Goal: Task Accomplishment & Management: Manage account settings

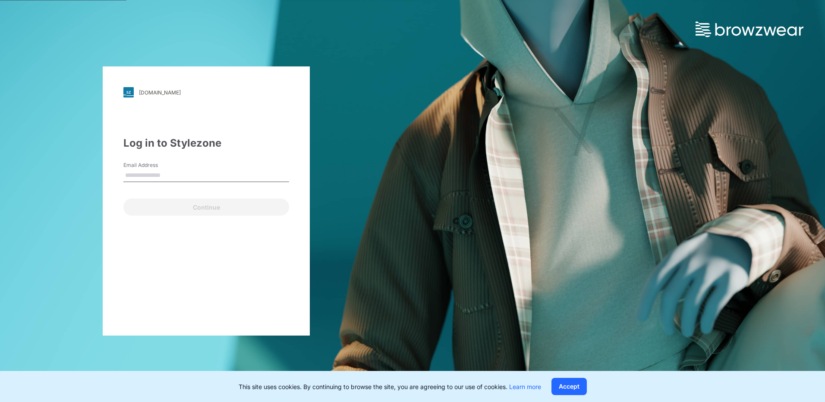
click at [215, 174] on input "Email Address" at bounding box center [206, 175] width 166 height 13
type input "**********"
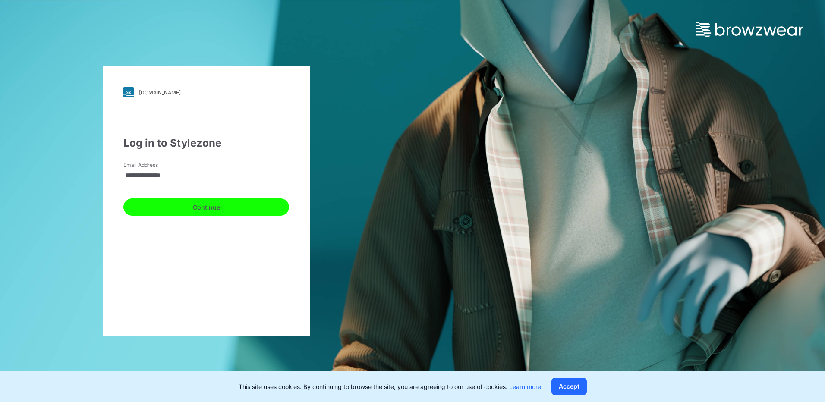
click at [198, 209] on button "Continue" at bounding box center [206, 206] width 166 height 17
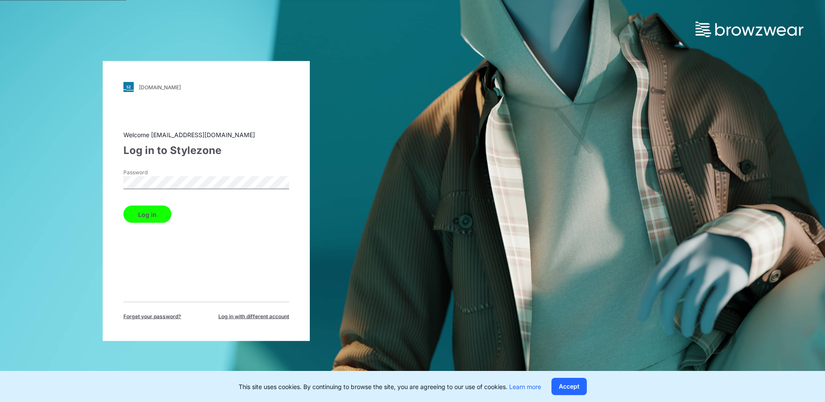
click at [123, 206] on button "Log in" at bounding box center [147, 214] width 48 height 17
click at [156, 214] on button "Log in" at bounding box center [147, 214] width 48 height 17
click at [146, 212] on button "Log in" at bounding box center [147, 214] width 48 height 17
click at [0, 188] on html "walmart.stylezone.com Loading... Welcome enoch@hansae.com Log in to Stylezone P…" at bounding box center [412, 201] width 825 height 402
click at [123, 206] on button "Log in" at bounding box center [147, 214] width 48 height 17
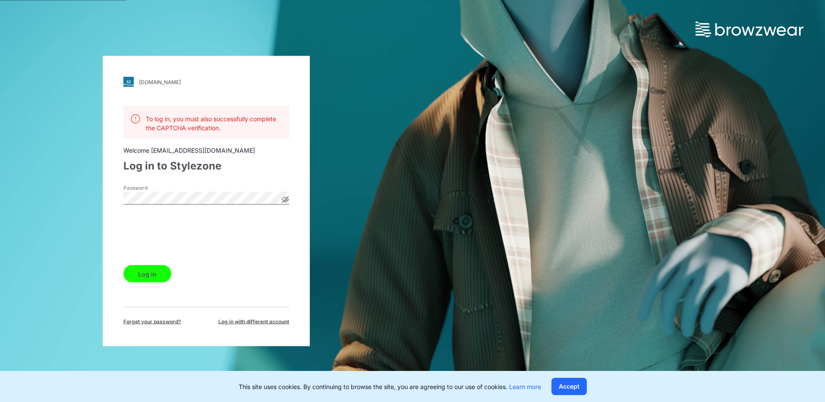
click at [83, 195] on div "walmart.stylezone.com Loading... To log in, you must also successfully complete…" at bounding box center [206, 201] width 412 height 402
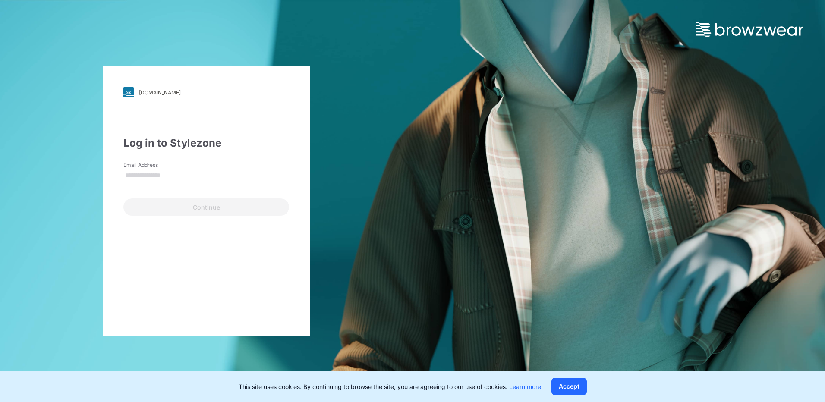
click at [197, 174] on input "Email Address" at bounding box center [206, 175] width 166 height 13
click at [201, 176] on input "Email Address" at bounding box center [206, 175] width 166 height 13
click at [205, 178] on input "Email Address" at bounding box center [206, 175] width 166 height 13
type input "*"
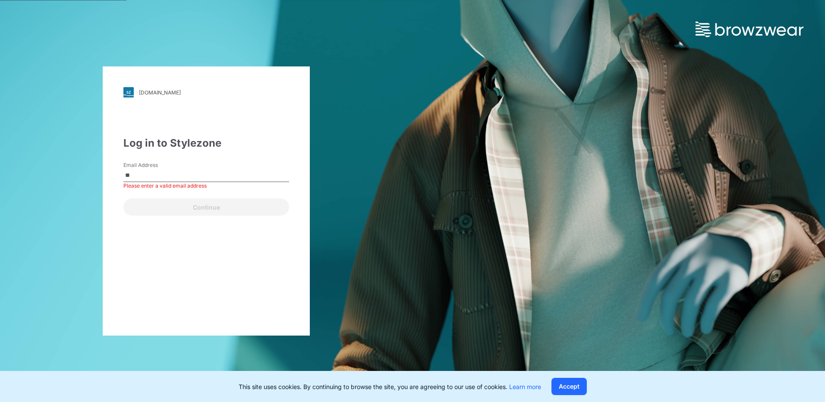
type input "**********"
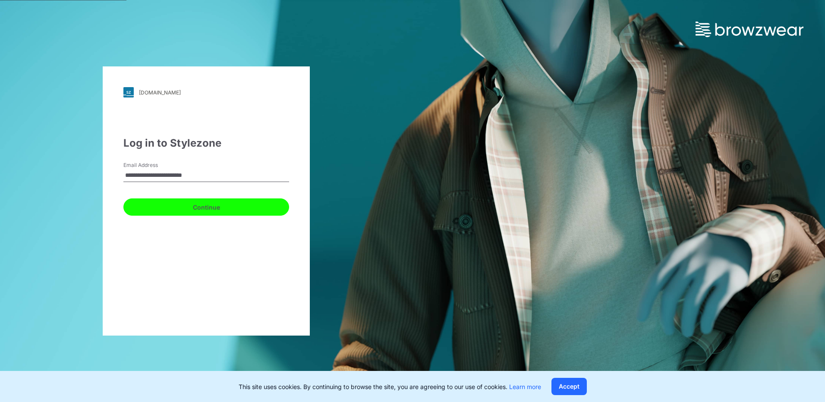
click at [198, 209] on button "Continue" at bounding box center [206, 206] width 166 height 17
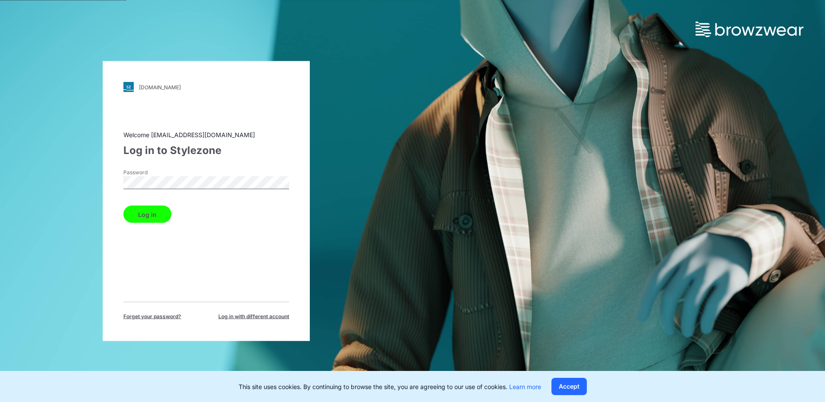
click at [123, 206] on button "Log in" at bounding box center [147, 214] width 48 height 17
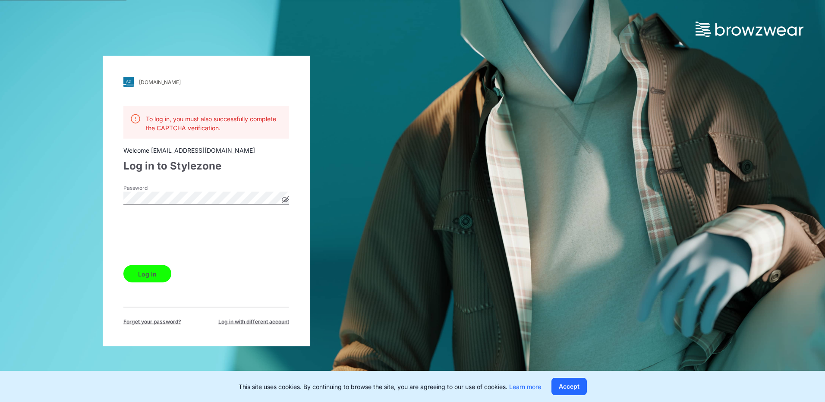
click at [66, 194] on div "walmart.stylezone.com Loading... To log in, you must also successfully complete…" at bounding box center [206, 201] width 412 height 402
click at [152, 271] on button "Log in" at bounding box center [147, 273] width 48 height 17
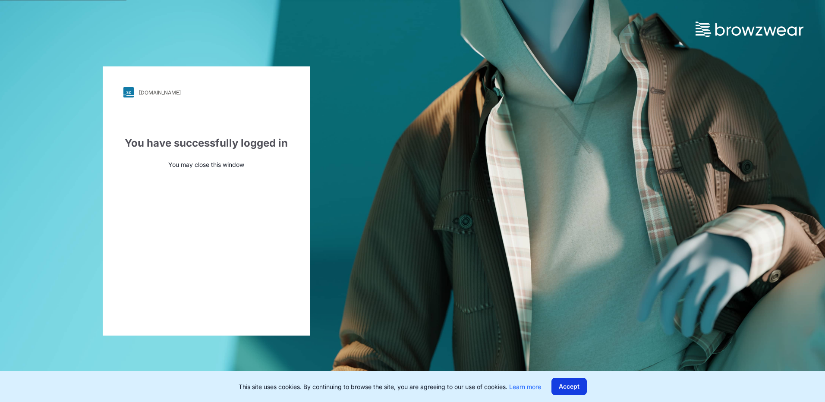
click at [578, 388] on button "Accept" at bounding box center [568, 386] width 35 height 17
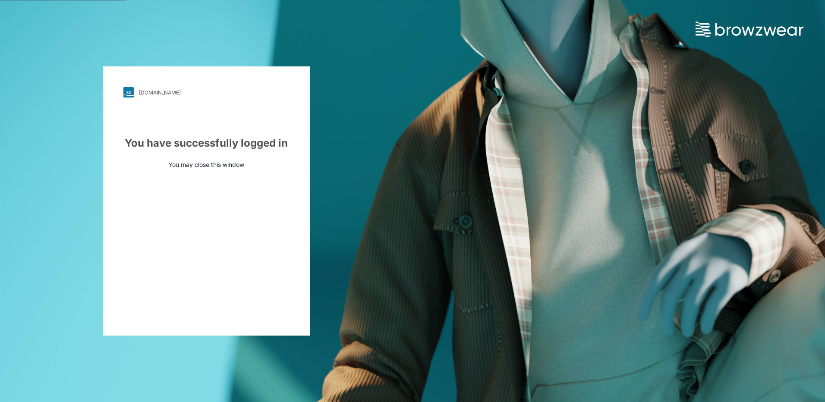
click at [426, 247] on div "walmart.stylezone.com Loading... You have successfully logged in You may close …" at bounding box center [412, 201] width 825 height 402
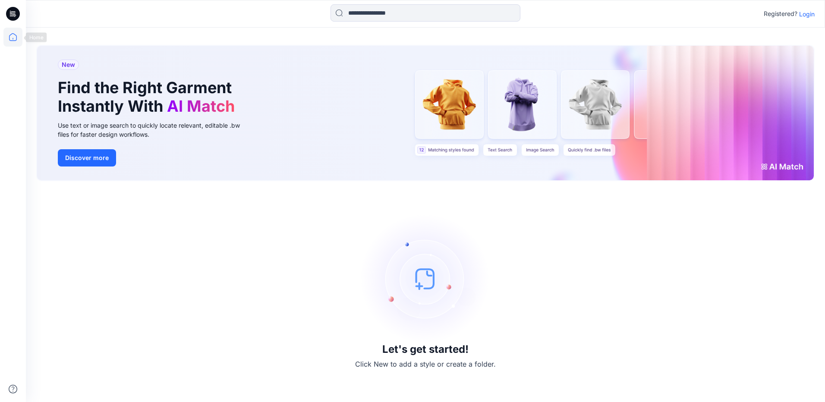
click at [19, 41] on icon at bounding box center [12, 37] width 19 height 19
click at [393, 13] on input at bounding box center [426, 12] width 190 height 17
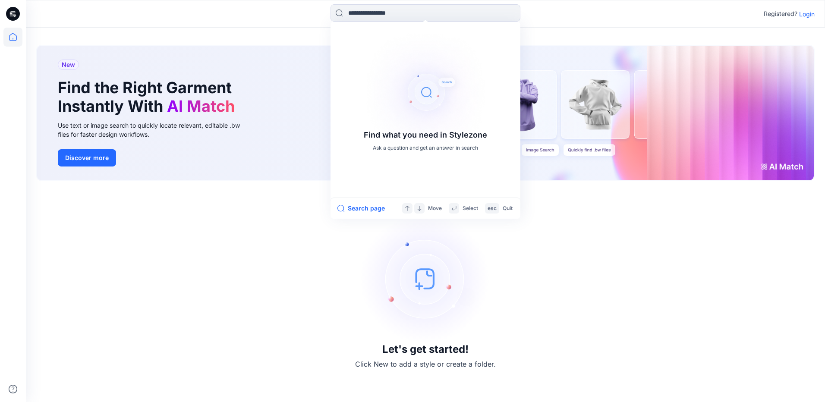
click at [803, 13] on p "Login" at bounding box center [807, 13] width 16 height 9
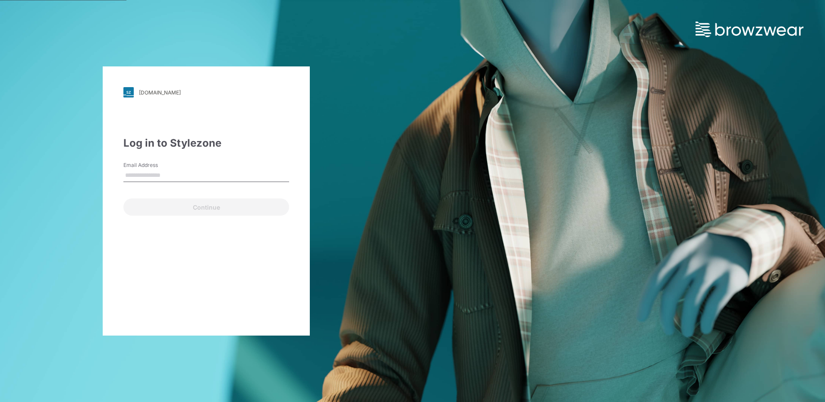
click at [224, 170] on input "Email Address" at bounding box center [206, 175] width 166 height 13
type input "**********"
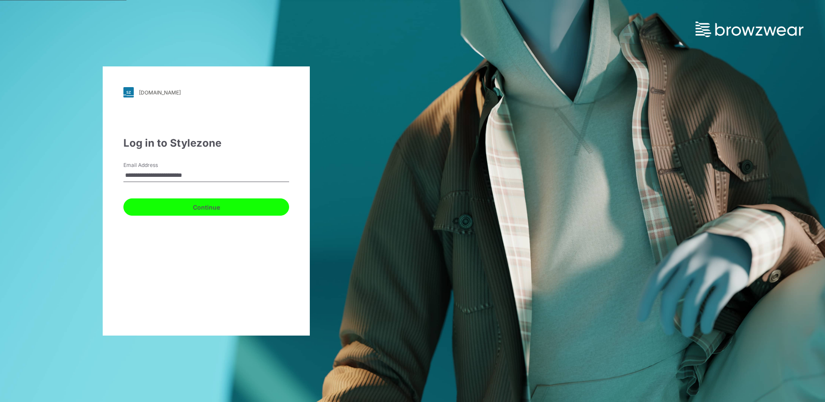
click at [183, 211] on button "Continue" at bounding box center [206, 206] width 166 height 17
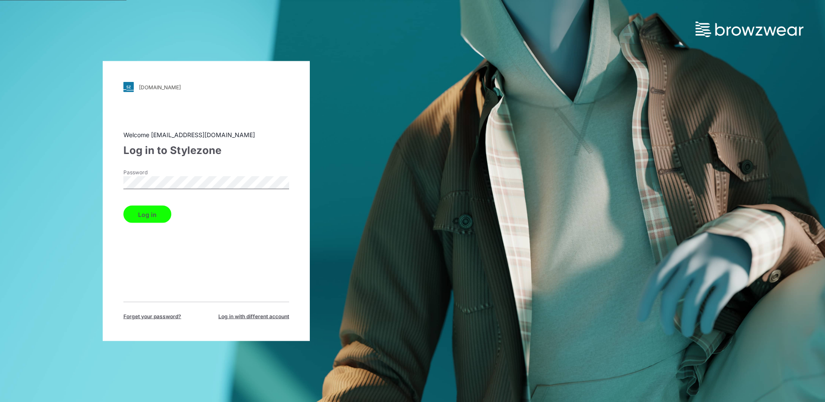
click at [161, 220] on button "Log in" at bounding box center [147, 214] width 48 height 17
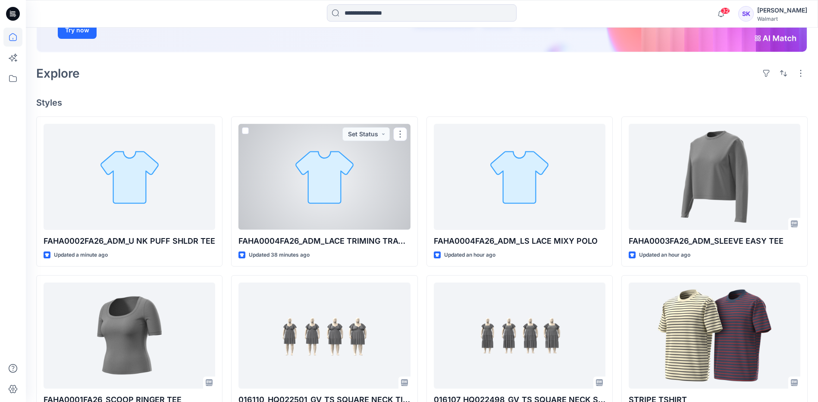
scroll to position [173, 0]
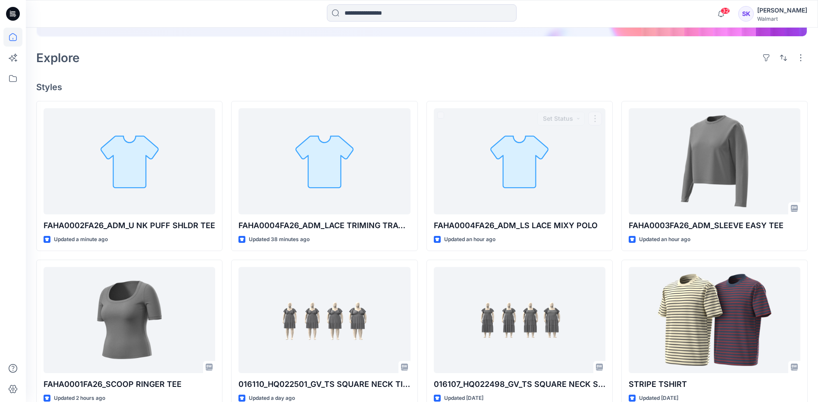
click at [558, 82] on div "Welcome back, Stephanie New New Find the Right Garment Instantly With AI Match …" at bounding box center [422, 232] width 793 height 755
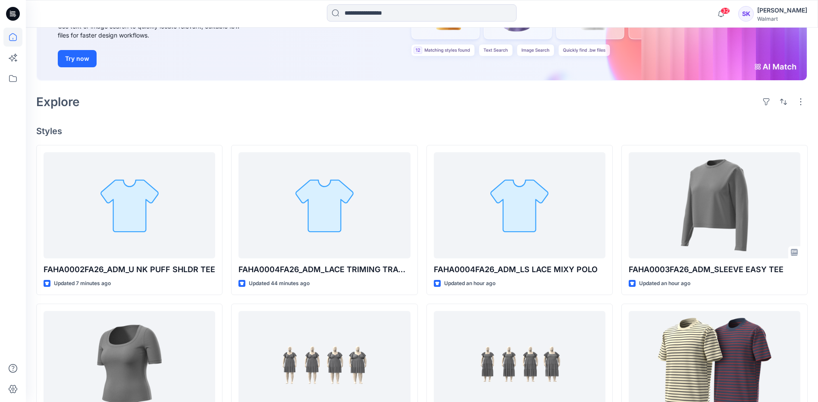
scroll to position [129, 0]
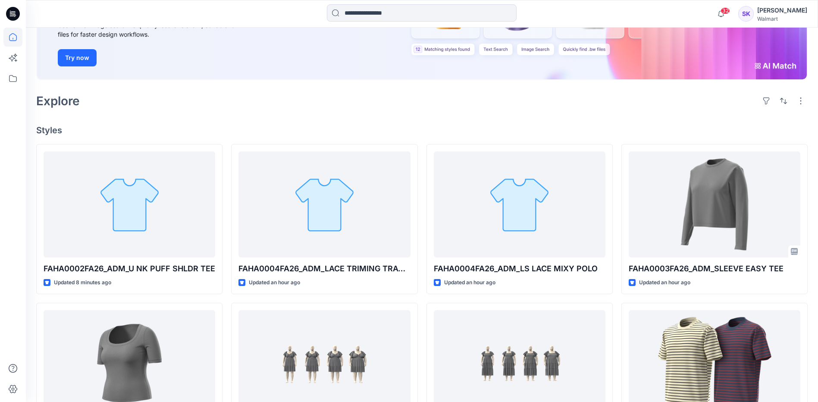
click at [336, 119] on div "Welcome back, [PERSON_NAME] New New Find the Right Garment Instantly With AI Ma…" at bounding box center [422, 275] width 793 height 755
click at [371, 119] on div "Welcome back, [PERSON_NAME] New New Find the Right Garment Instantly With AI Ma…" at bounding box center [422, 275] width 793 height 755
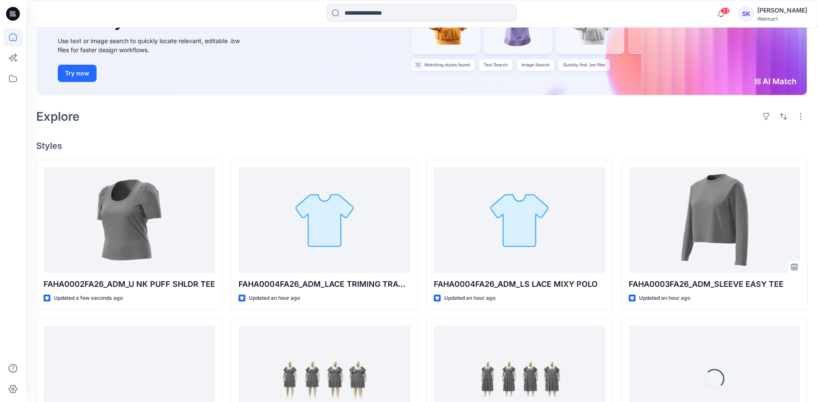
scroll to position [129, 0]
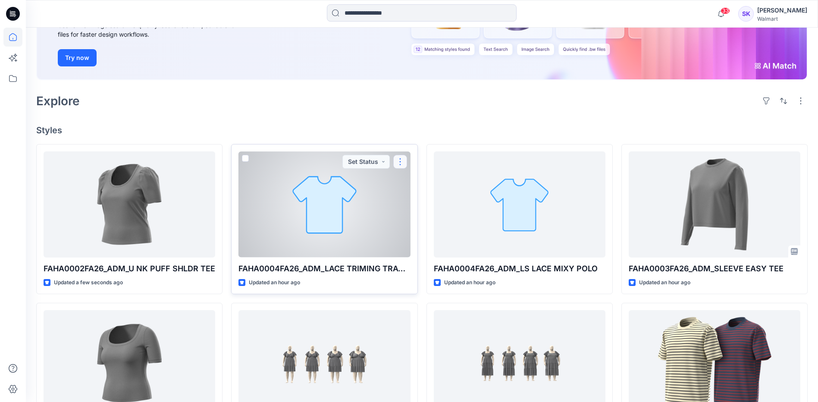
click at [402, 162] on button "button" at bounding box center [400, 162] width 14 height 14
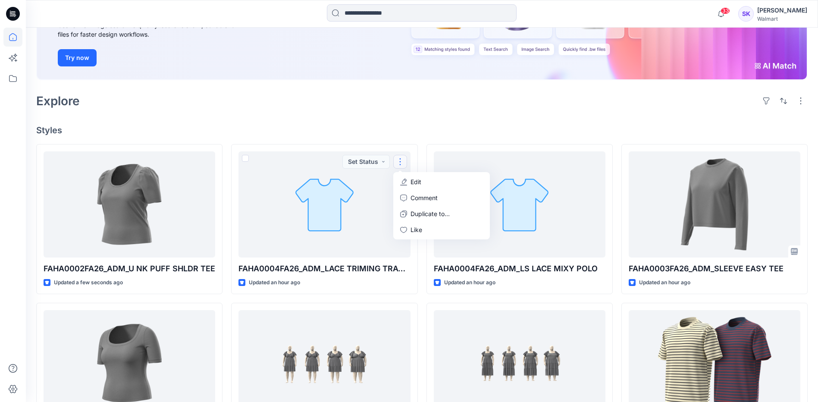
click at [418, 126] on h4 "Styles" at bounding box center [422, 130] width 772 height 10
click at [264, 112] on div "Welcome back, Stephanie New New Find the Right Garment Instantly With AI Match …" at bounding box center [422, 275] width 793 height 755
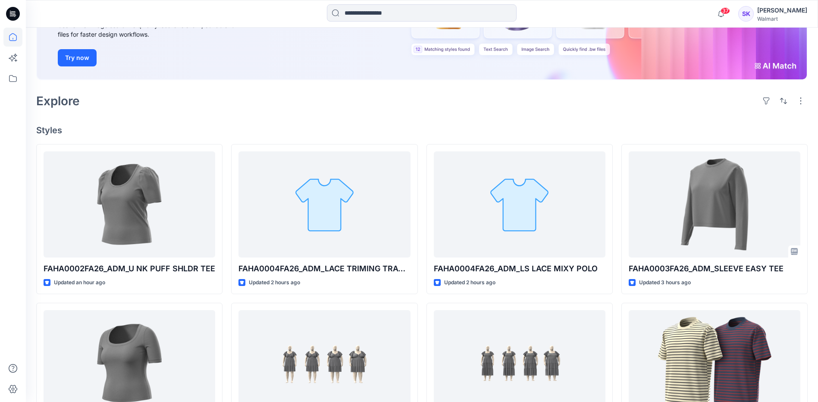
click at [223, 109] on div "Explore" at bounding box center [422, 101] width 772 height 21
click at [233, 108] on div "Explore" at bounding box center [422, 101] width 772 height 21
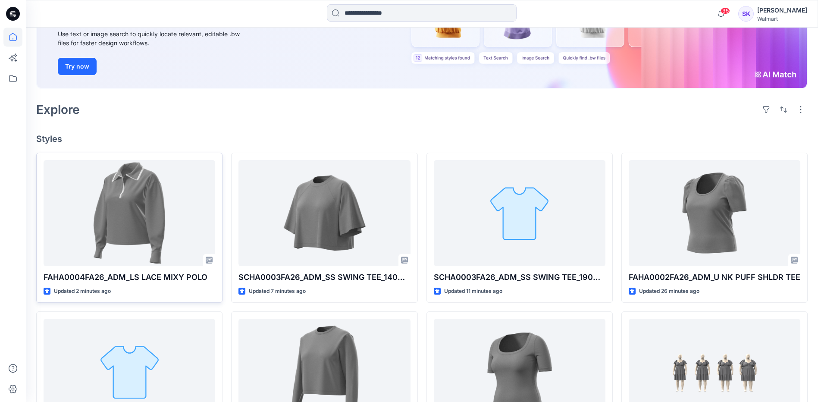
scroll to position [129, 0]
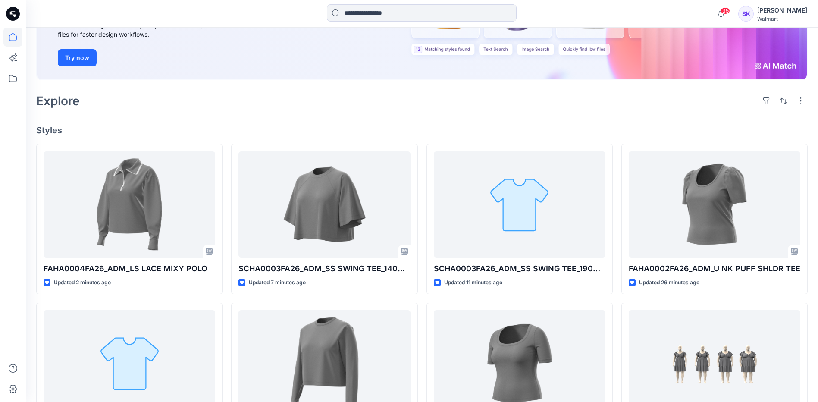
click at [483, 127] on h4 "Styles" at bounding box center [422, 130] width 772 height 10
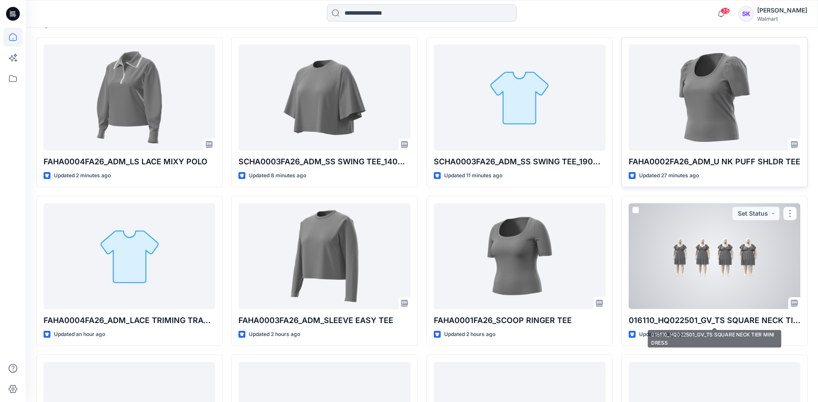
scroll to position [173, 0]
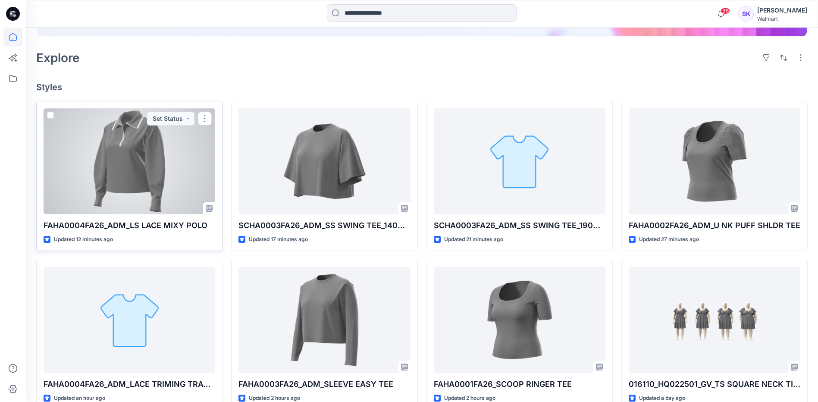
click at [163, 167] on div at bounding box center [130, 161] width 172 height 106
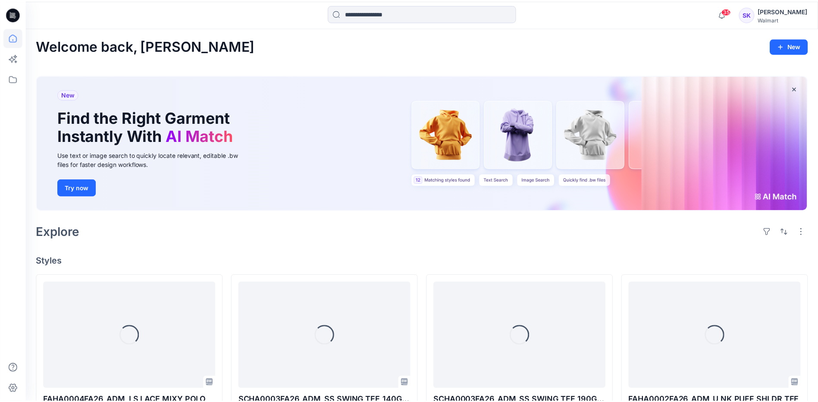
scroll to position [173, 0]
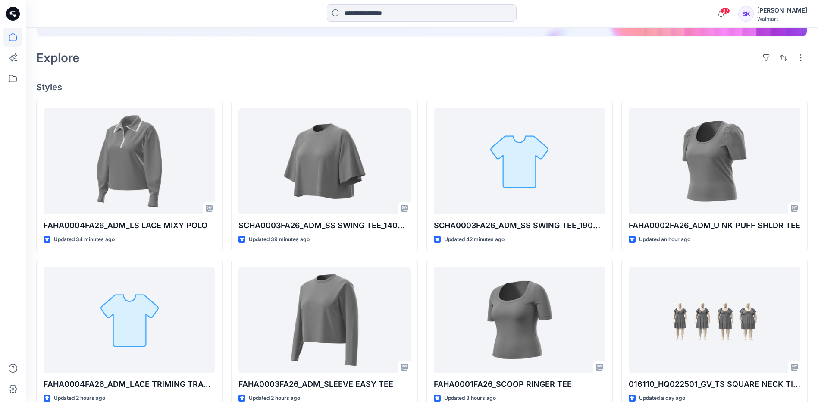
click at [551, 79] on div "Welcome back, Stephanie New New Find the Right Garment Instantly With AI Match …" at bounding box center [422, 232] width 793 height 755
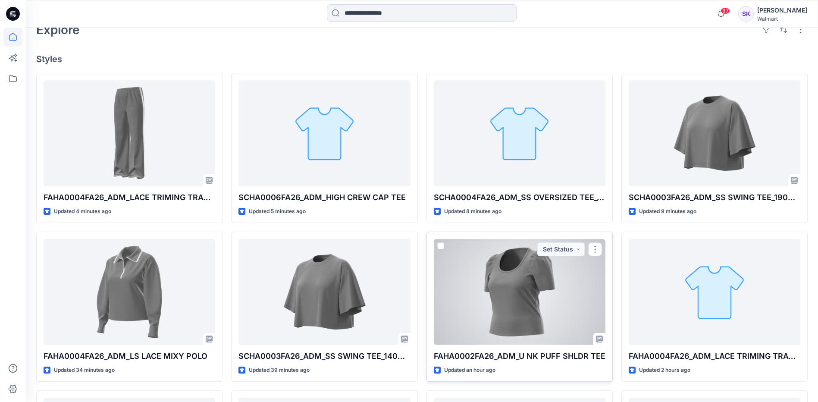
scroll to position [216, 0]
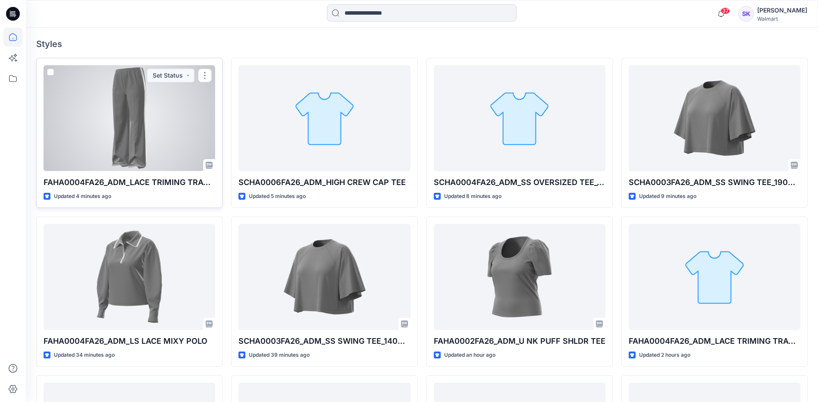
click at [155, 129] on div at bounding box center [130, 118] width 172 height 106
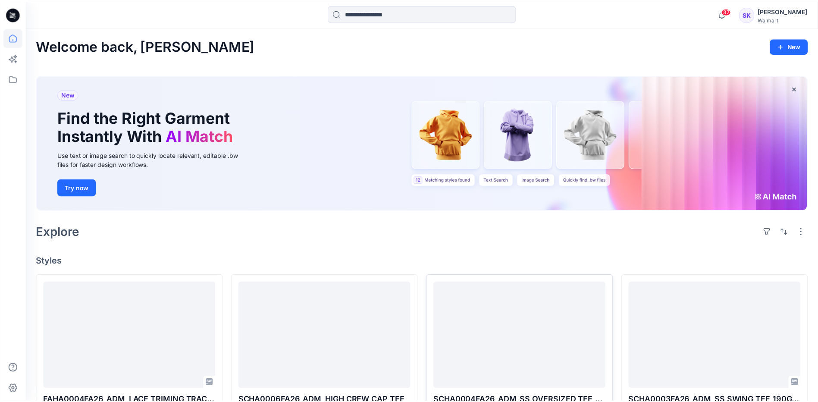
scroll to position [216, 0]
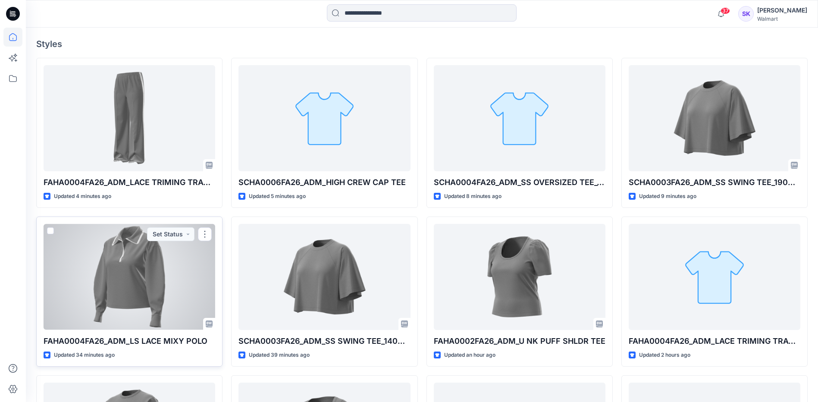
click at [206, 267] on div at bounding box center [130, 277] width 172 height 106
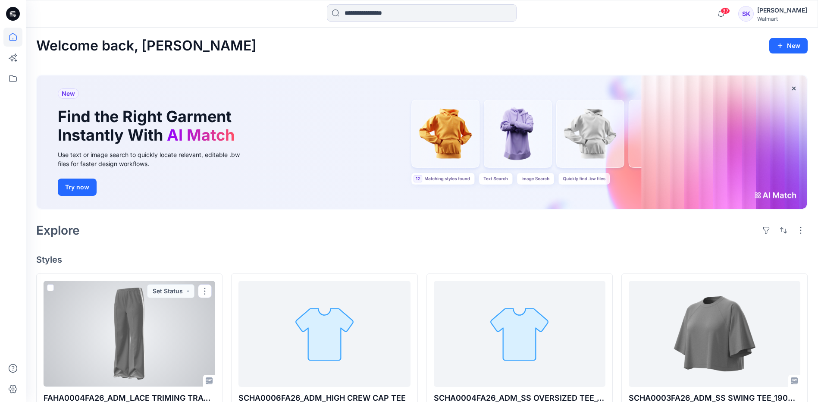
click at [143, 319] on div at bounding box center [130, 334] width 172 height 106
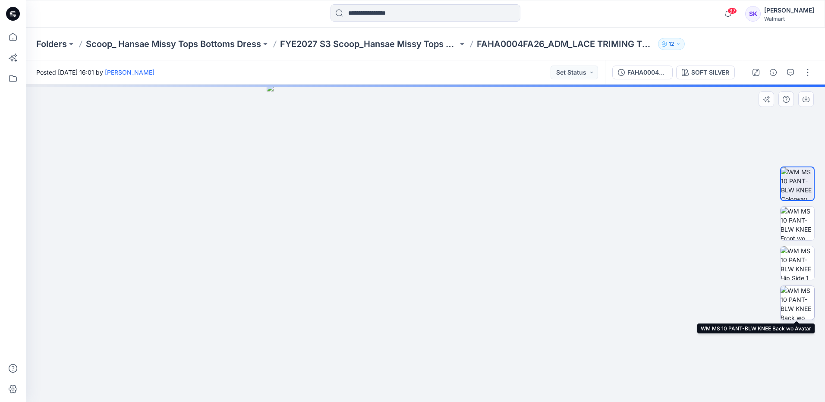
click at [791, 295] on img at bounding box center [798, 303] width 34 height 34
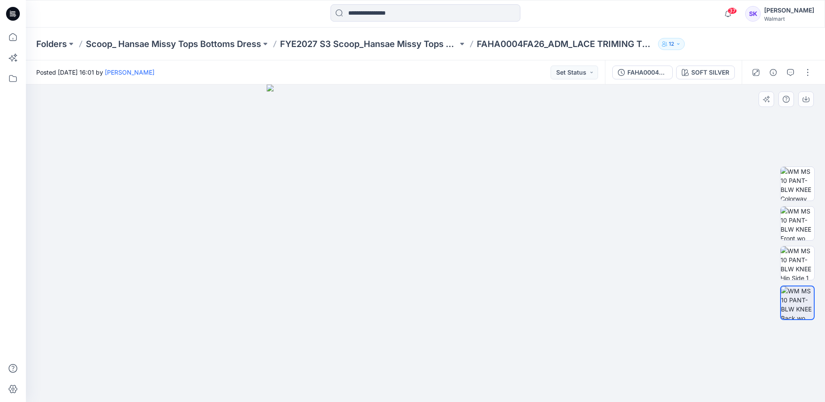
click at [706, 268] on div at bounding box center [425, 244] width 799 height 318
drag, startPoint x: 525, startPoint y: 283, endPoint x: 333, endPoint y: 321, distance: 195.8
click at [334, 318] on img at bounding box center [426, 244] width 318 height 318
click at [327, 332] on img at bounding box center [426, 244] width 318 height 318
click at [800, 202] on div at bounding box center [797, 243] width 35 height 216
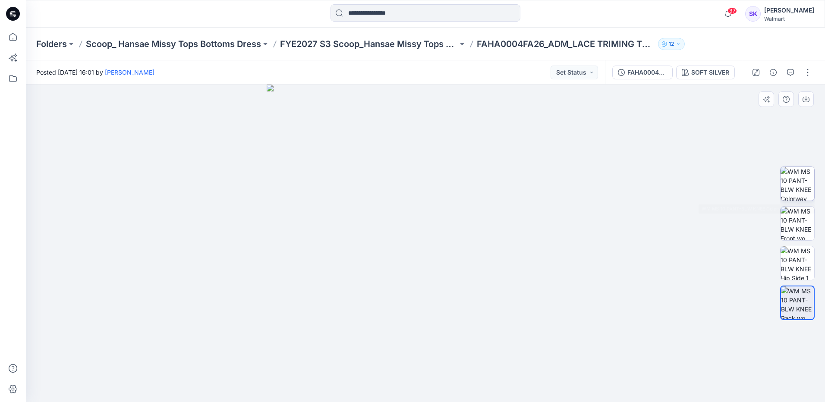
click at [798, 192] on img at bounding box center [798, 184] width 34 height 34
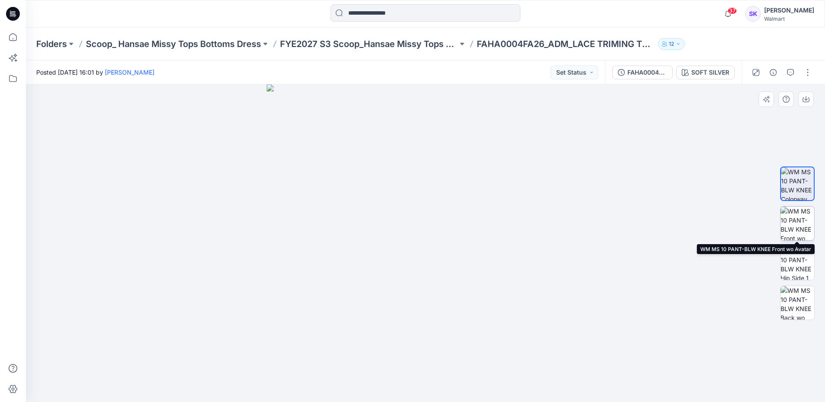
click at [789, 220] on img at bounding box center [798, 224] width 34 height 34
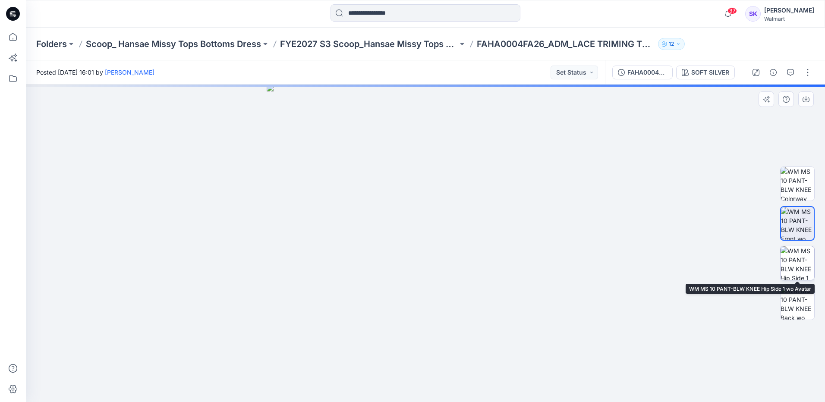
click at [790, 262] on img at bounding box center [798, 263] width 34 height 34
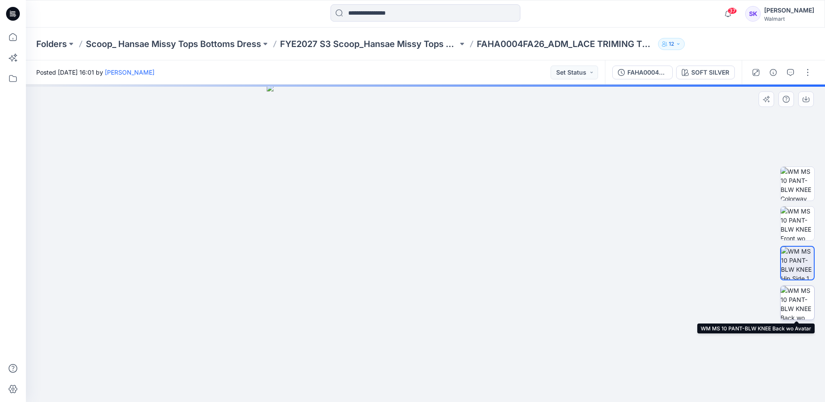
click at [792, 300] on img at bounding box center [798, 303] width 34 height 34
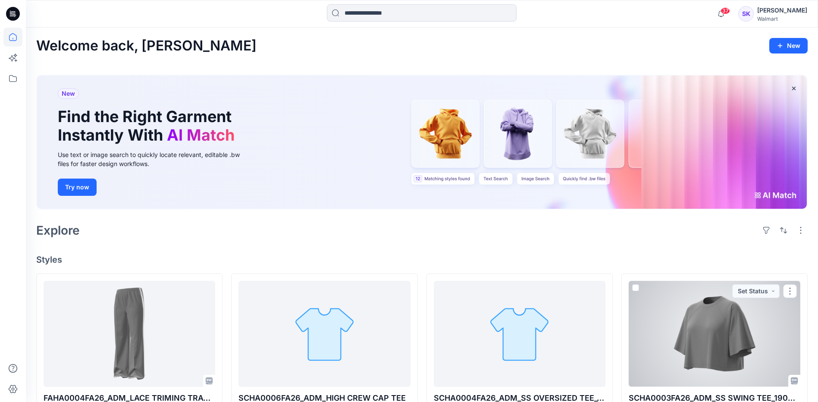
click at [670, 324] on div at bounding box center [715, 334] width 172 height 106
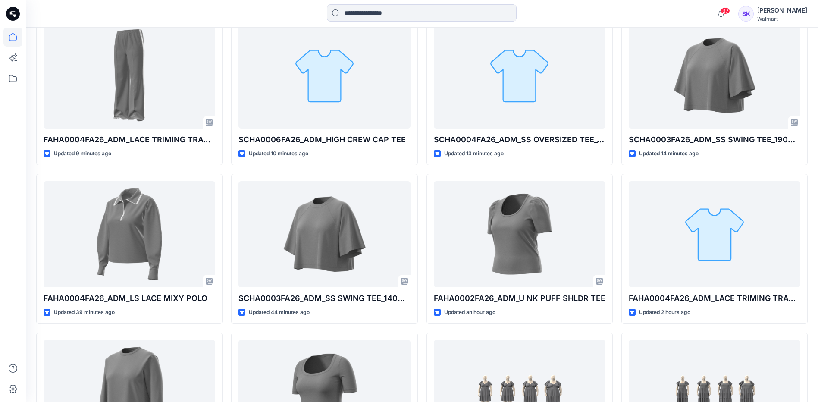
scroll to position [173, 0]
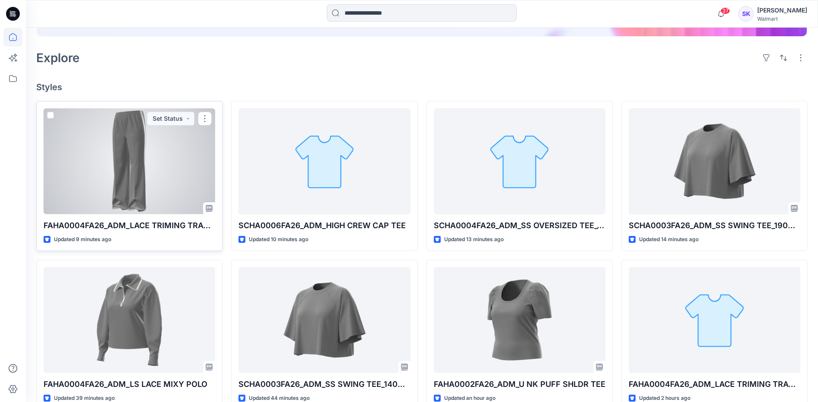
click at [162, 176] on div at bounding box center [130, 161] width 172 height 106
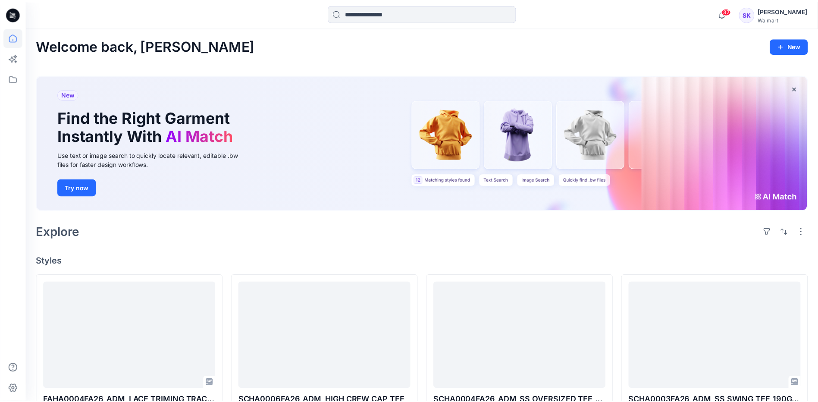
scroll to position [173, 0]
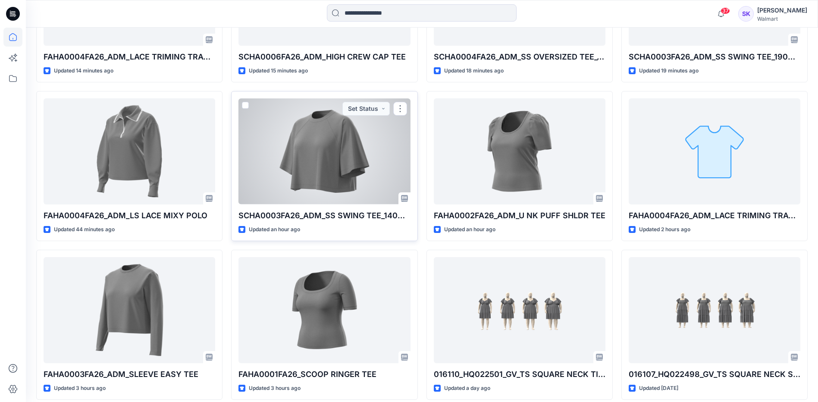
scroll to position [345, 0]
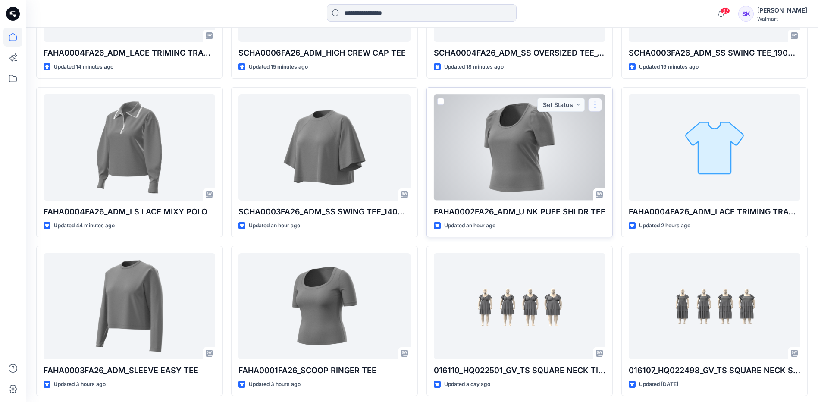
click at [594, 105] on button "button" at bounding box center [596, 105] width 14 height 14
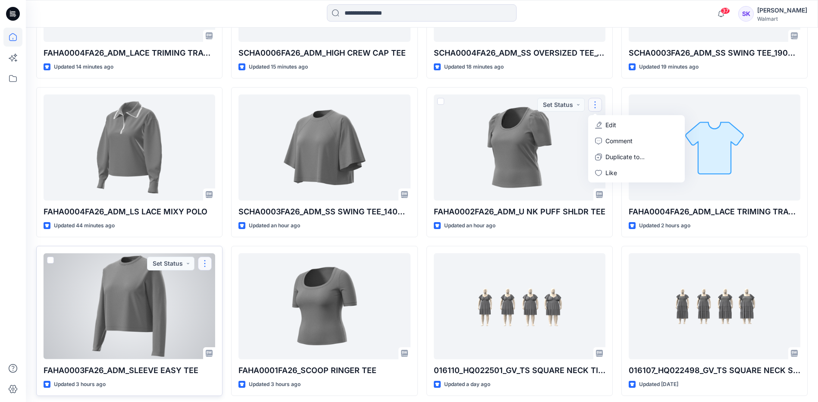
click at [200, 261] on button "button" at bounding box center [205, 264] width 14 height 14
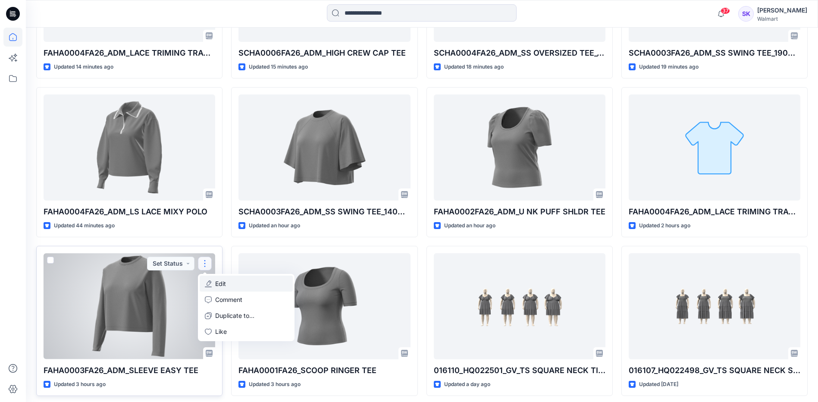
click at [230, 284] on button "Edit" at bounding box center [246, 284] width 93 height 16
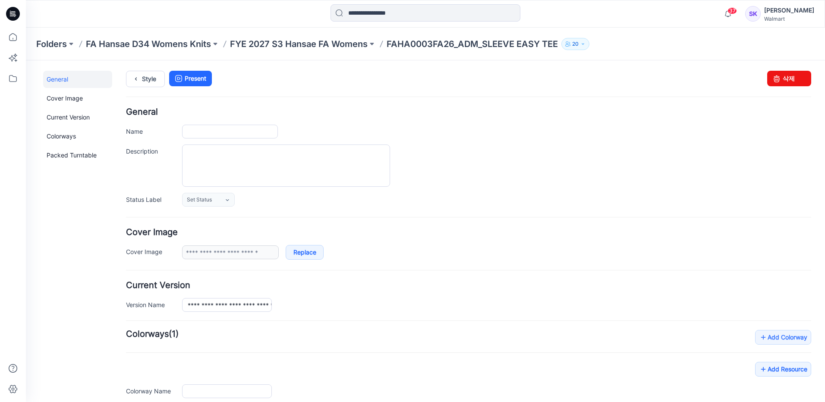
type input "**********"
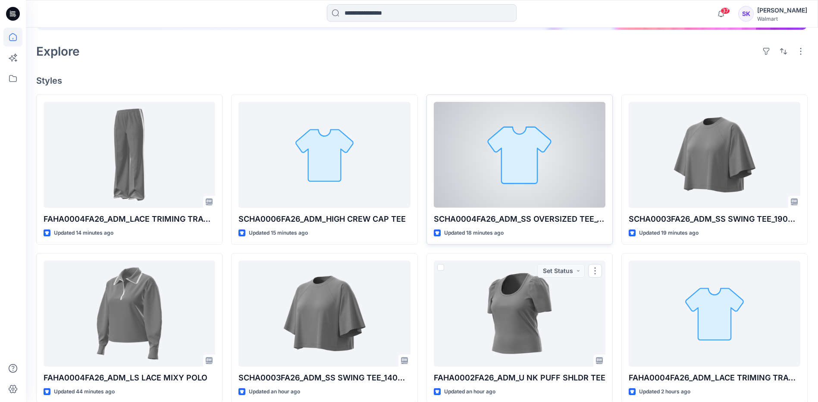
scroll to position [173, 0]
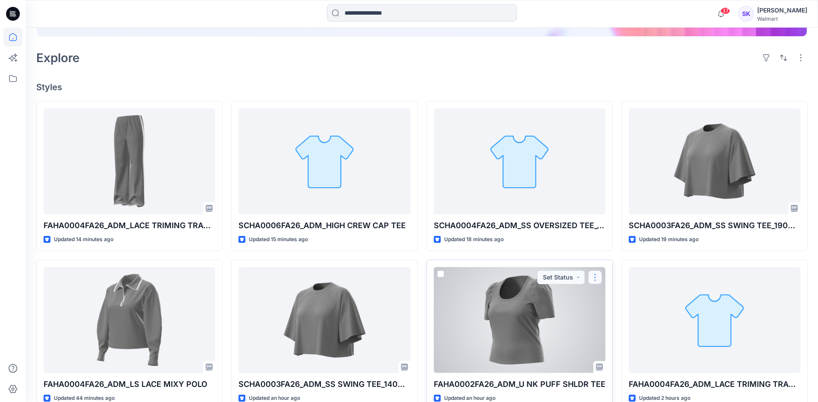
click at [596, 276] on button "button" at bounding box center [596, 278] width 14 height 14
click at [619, 293] on button "Edit" at bounding box center [636, 298] width 93 height 16
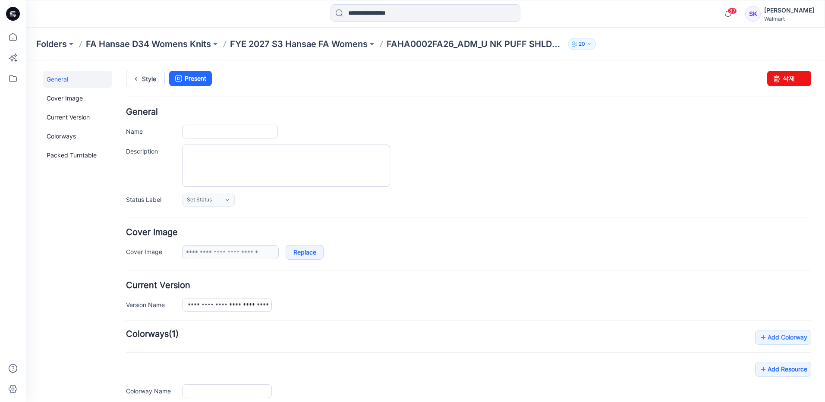
type input "**********"
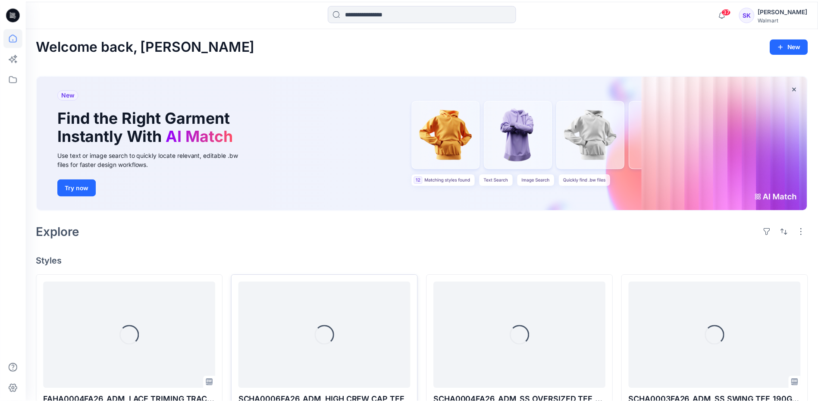
scroll to position [173, 0]
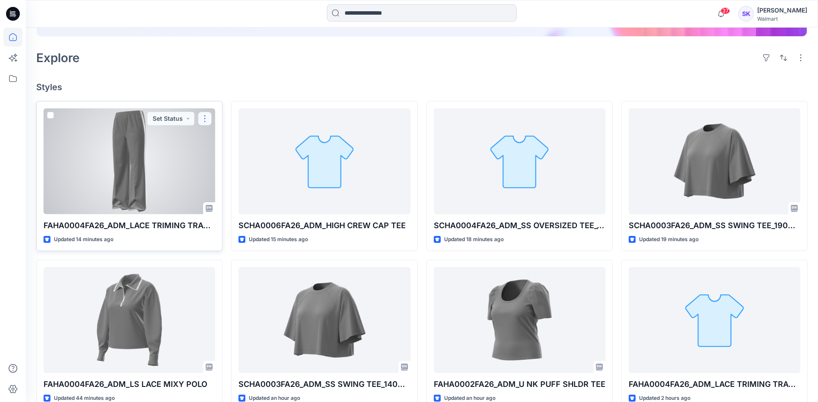
click at [205, 115] on button "button" at bounding box center [205, 119] width 14 height 14
click at [257, 142] on button "Edit" at bounding box center [246, 139] width 93 height 16
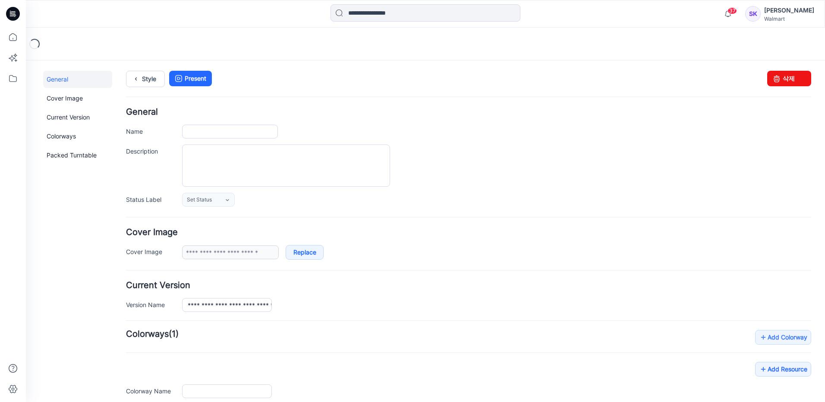
type input "**********"
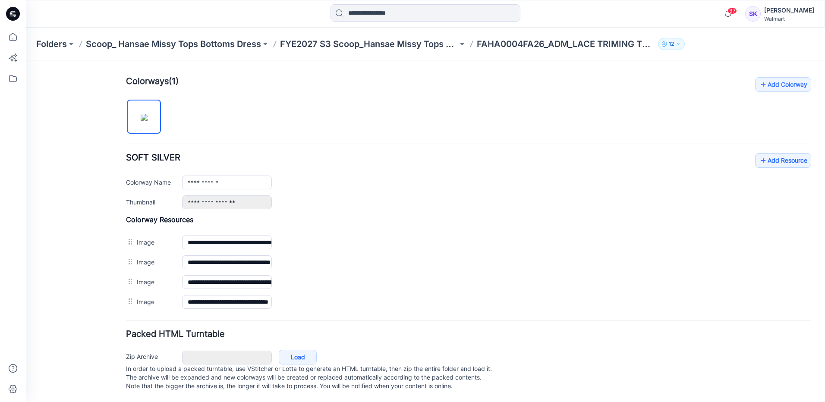
scroll to position [261, 0]
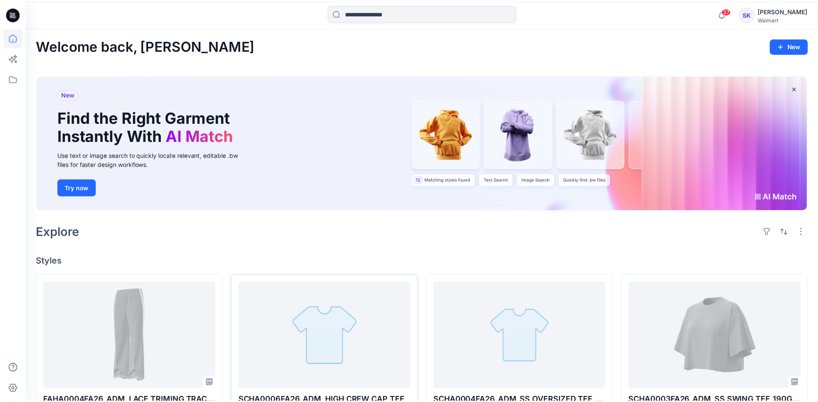
scroll to position [173, 0]
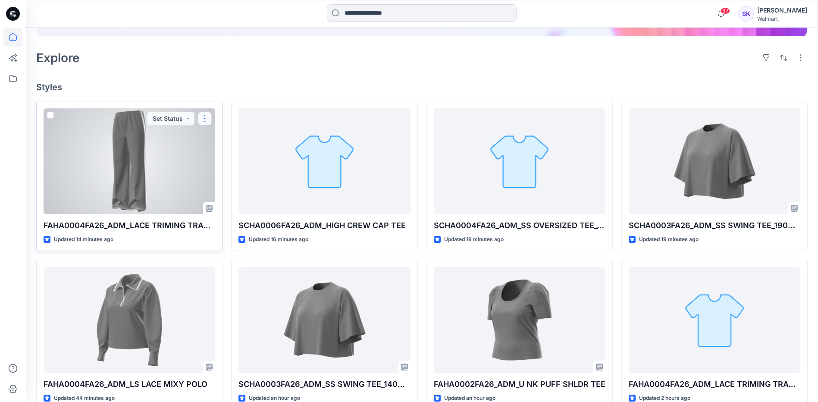
click at [208, 116] on button "button" at bounding box center [205, 119] width 14 height 14
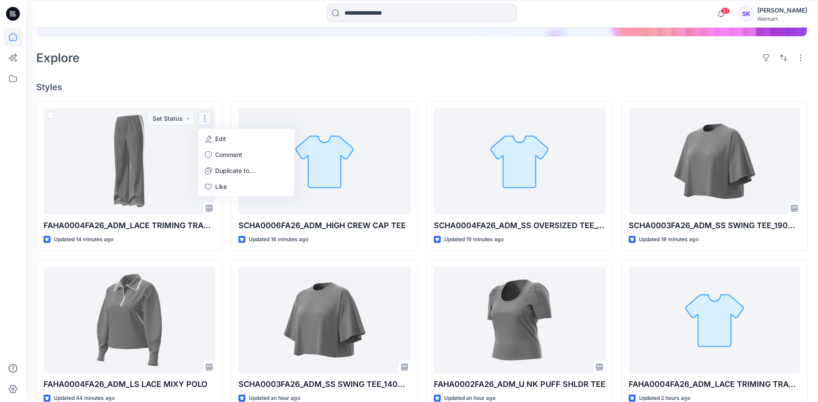
click at [103, 85] on h4 "Styles" at bounding box center [422, 87] width 772 height 10
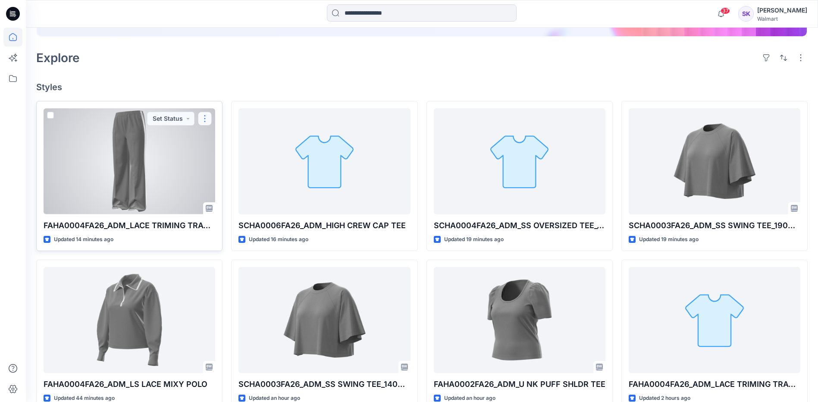
click at [207, 118] on button "button" at bounding box center [205, 119] width 14 height 14
click at [242, 142] on button "Edit" at bounding box center [246, 139] width 93 height 16
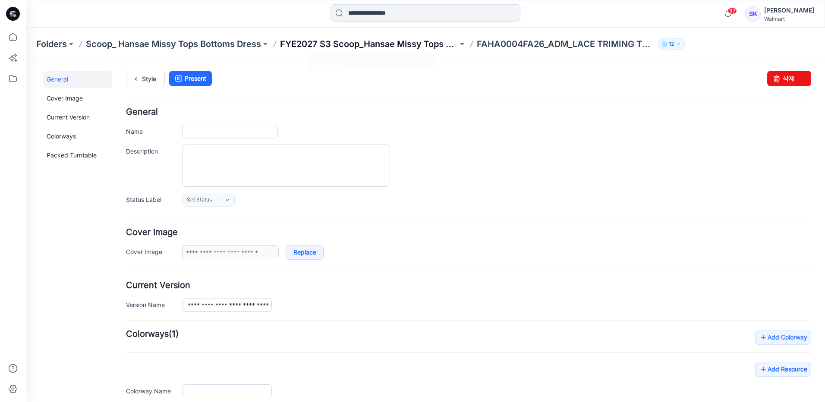
type input "**********"
click at [463, 44] on button at bounding box center [462, 44] width 9 height 12
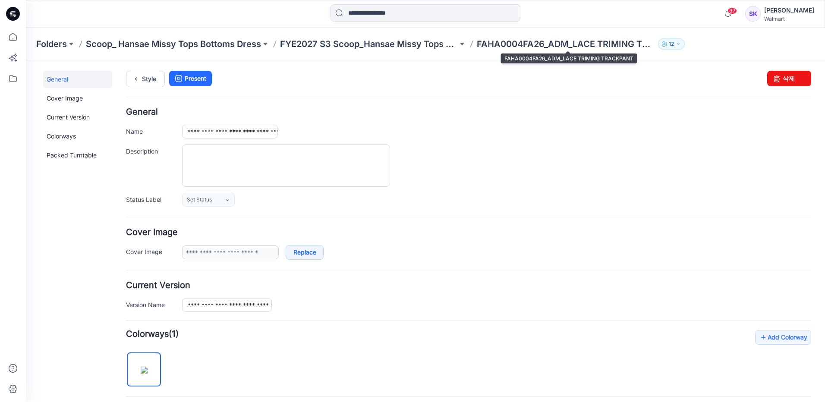
click at [620, 44] on p "FAHA0004FA26_ADM_LACE TRIMING TRACKPANT" at bounding box center [566, 44] width 178 height 12
click at [641, 44] on p "FAHA0004FA26_ADM_LACE TRIMING TRACKPANT" at bounding box center [566, 44] width 178 height 12
click at [601, 45] on p "FAHA0004FA26_ADM_LACE TRIMING TRACKPANT" at bounding box center [566, 44] width 178 height 12
click at [256, 46] on p "Scoop_ Hansae Missy Tops Bottoms Dress" at bounding box center [173, 44] width 175 height 12
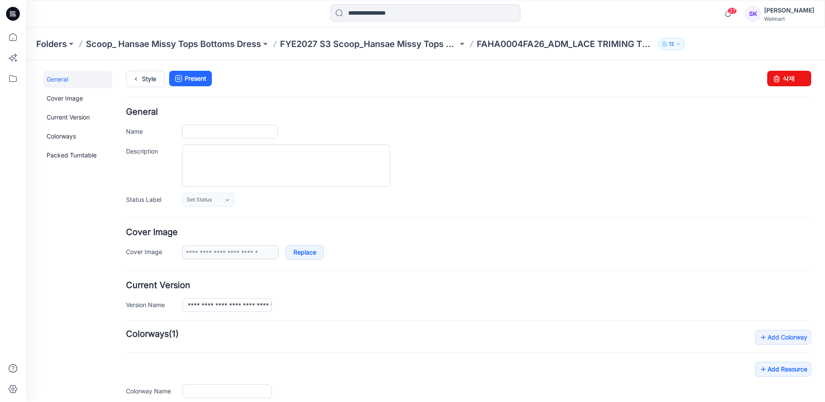
type input "**********"
click at [685, 45] on button "12" at bounding box center [671, 44] width 27 height 12
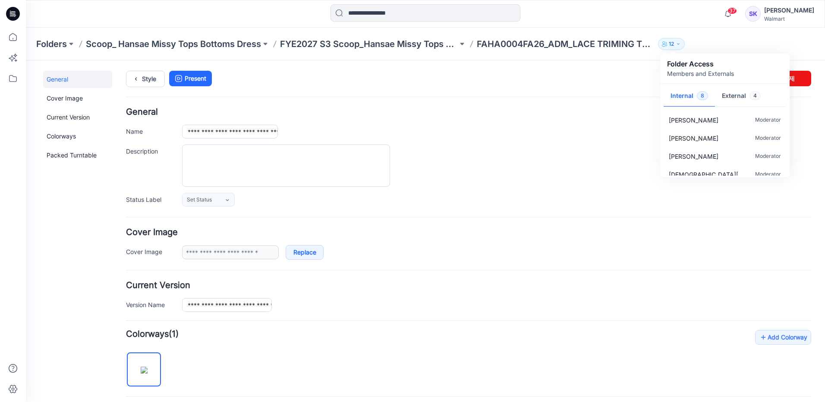
click at [685, 45] on button "12" at bounding box center [671, 44] width 27 height 12
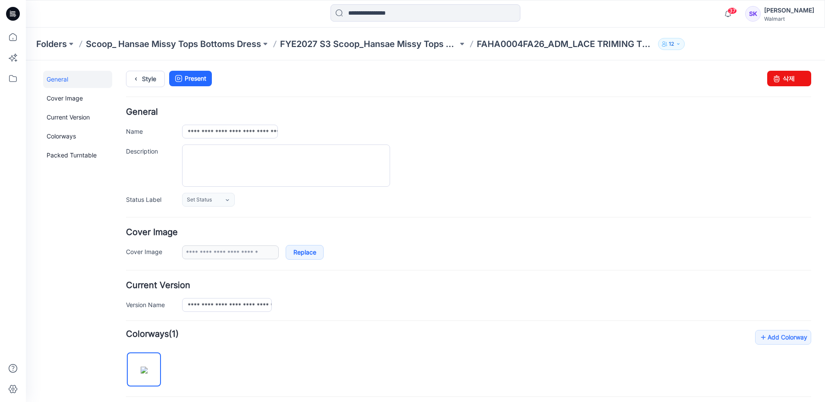
click at [600, 47] on p "FAHA0004FA26_ADM_LACE TRIMING TRACKPANT" at bounding box center [566, 44] width 178 height 12
click at [462, 44] on button at bounding box center [462, 44] width 9 height 12
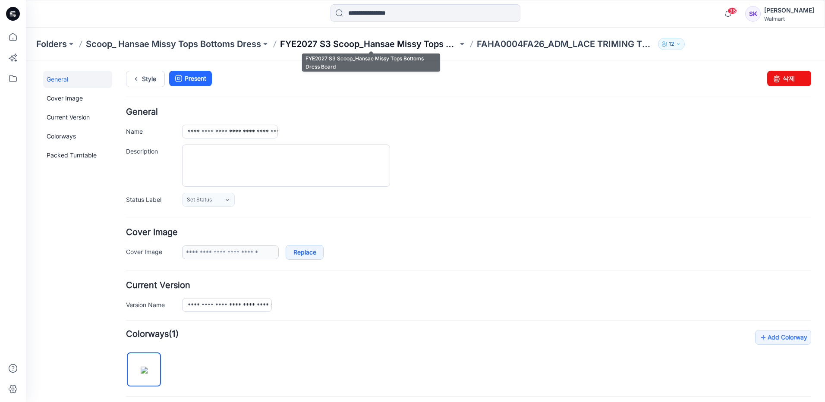
click at [430, 46] on p "FYE2027 S3 Scoop_Hansae Missy Tops Bottoms Dress Board" at bounding box center [369, 44] width 178 height 12
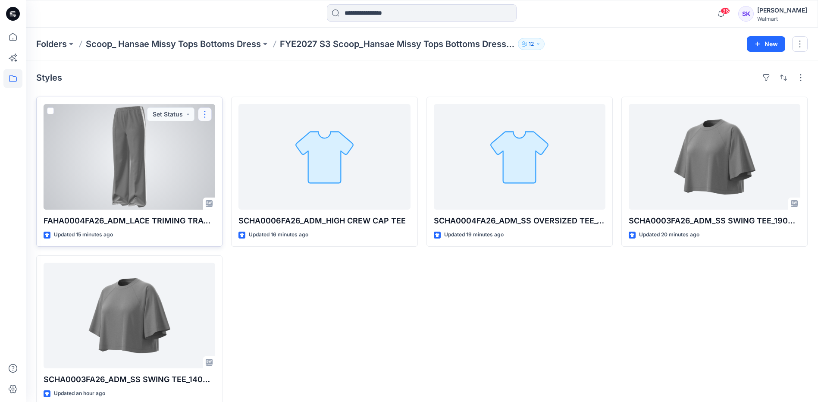
click at [206, 116] on button "button" at bounding box center [205, 114] width 14 height 14
click at [209, 216] on p "FAHA0004FA26_ADM_LACE TRIMING TRACKPANT" at bounding box center [130, 221] width 172 height 12
click at [211, 205] on icon at bounding box center [209, 203] width 7 height 7
click at [123, 246] on div "FAHA0004FA26_ADM_LACE TRIMING TRACKPANT Updated 15 minutes ago Set Status" at bounding box center [129, 172] width 186 height 150
click at [52, 113] on span at bounding box center [50, 110] width 7 height 7
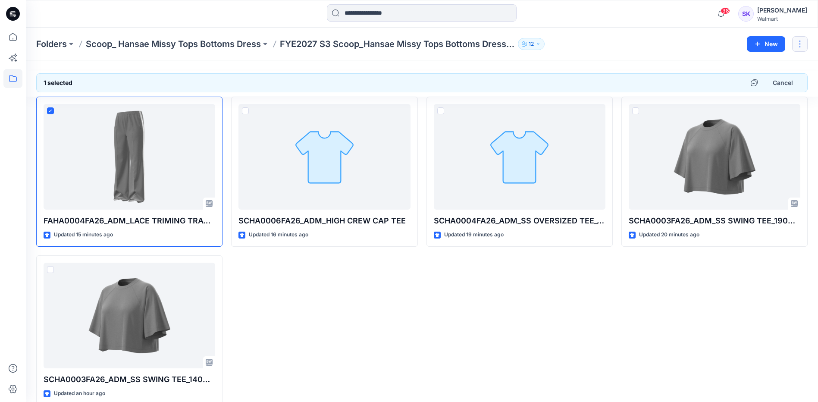
click at [799, 46] on button "button" at bounding box center [801, 44] width 16 height 16
click at [743, 65] on button "Edit" at bounding box center [759, 65] width 93 height 16
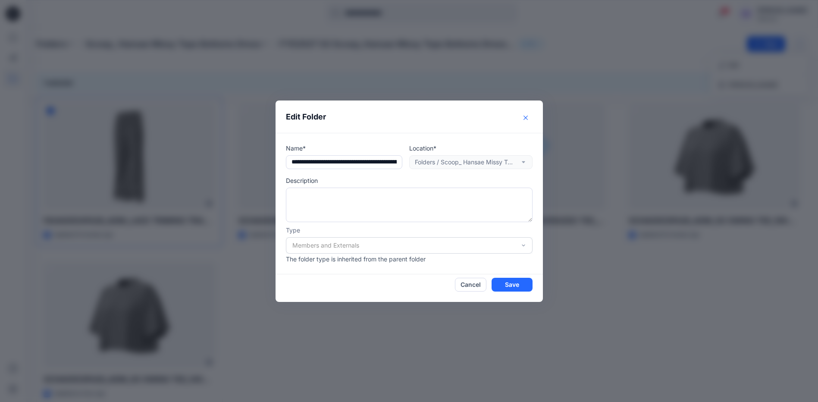
click at [528, 117] on icon "Close" at bounding box center [526, 118] width 4 height 4
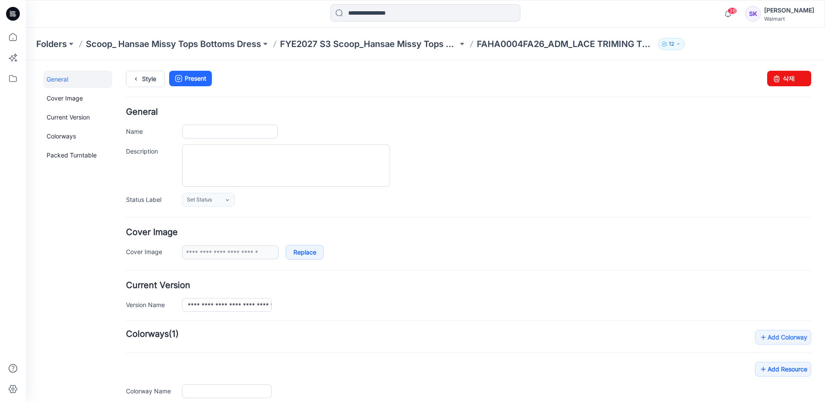
type input "**********"
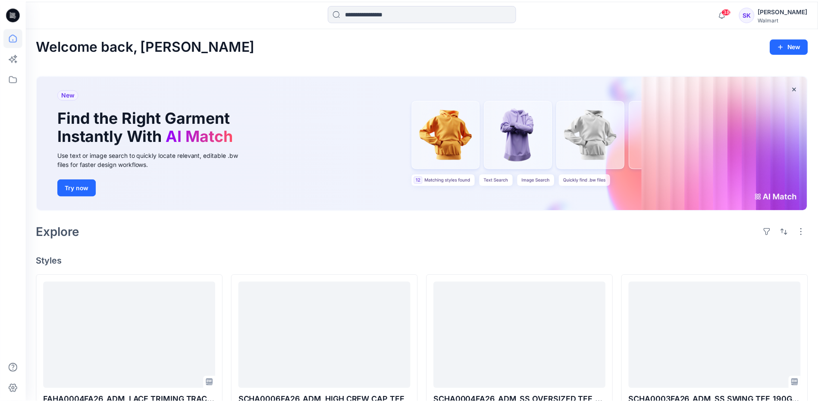
scroll to position [173, 0]
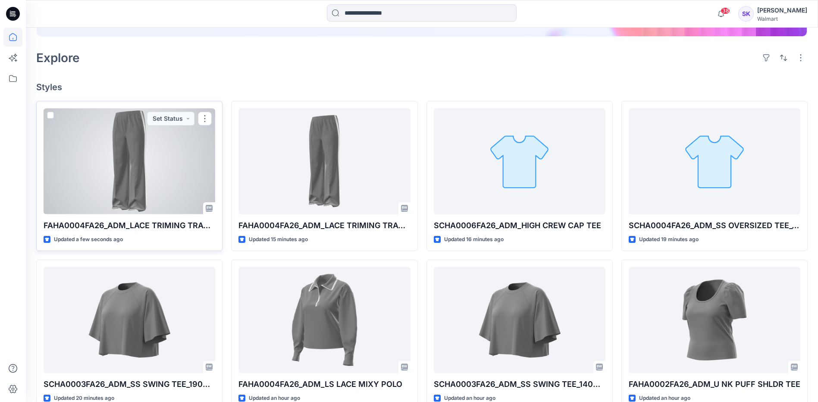
click at [52, 114] on span at bounding box center [50, 115] width 7 height 7
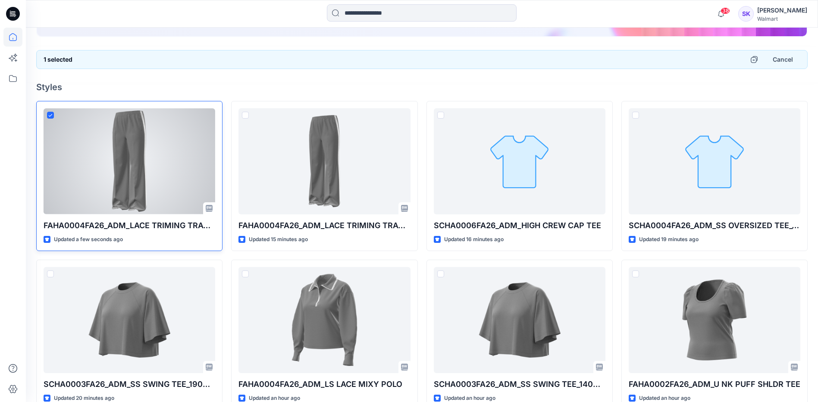
click at [47, 110] on div at bounding box center [130, 161] width 172 height 106
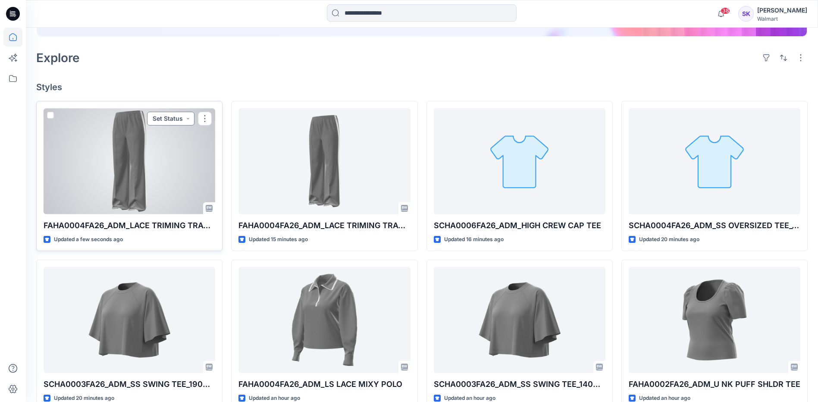
click at [184, 119] on button "Set Status" at bounding box center [170, 119] width 47 height 14
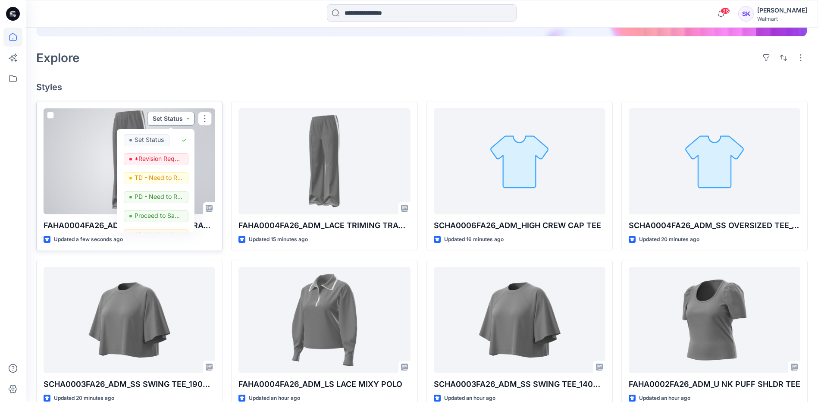
click at [184, 119] on button "Set Status" at bounding box center [170, 119] width 47 height 14
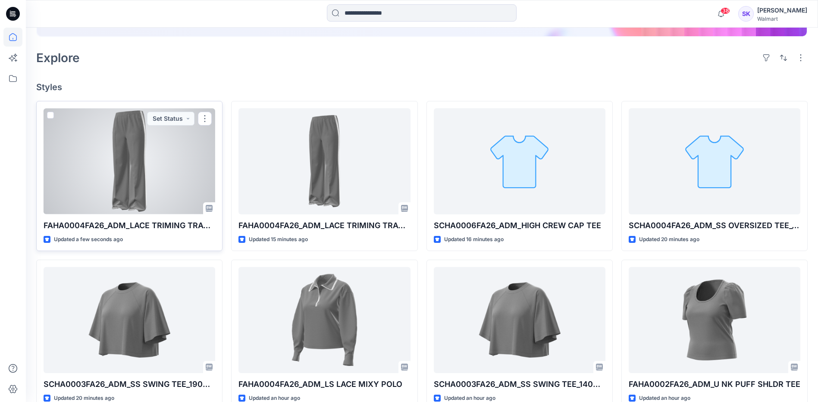
click at [219, 119] on div "FAHA0004FA26_ADM_LACE TRIMING TRACKPANT Updated a few seconds ago Set Status" at bounding box center [129, 176] width 186 height 150
click at [210, 118] on button "button" at bounding box center [205, 119] width 14 height 14
click at [246, 175] on p "Duplicate to..." at bounding box center [234, 170] width 39 height 9
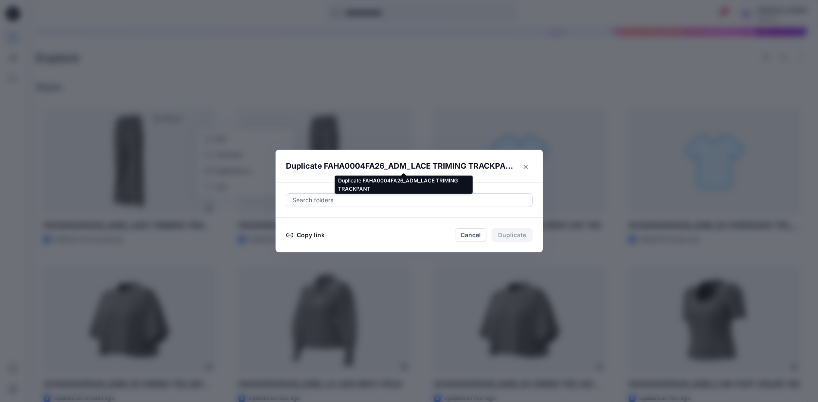
click at [406, 163] on p "Duplicate FAHA0004FA26_ADM_LACE TRIMING TRACKPANT" at bounding box center [401, 166] width 230 height 12
click at [358, 202] on div at bounding box center [410, 200] width 236 height 10
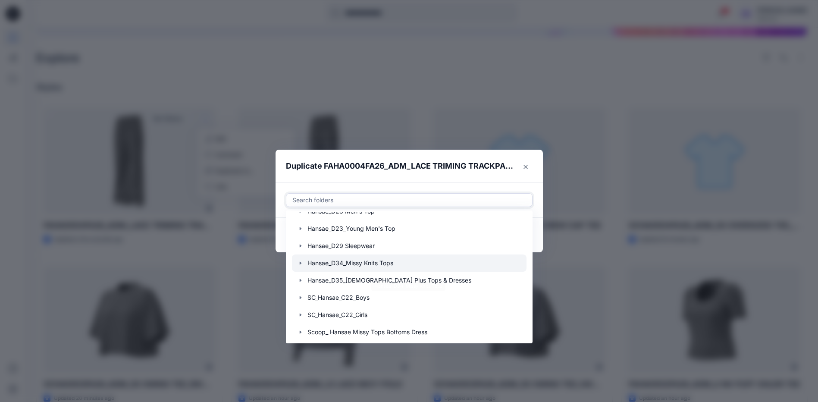
scroll to position [268, 0]
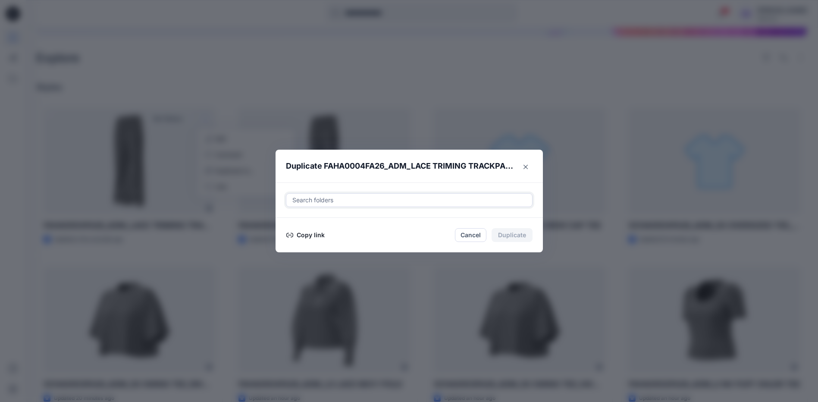
click at [402, 200] on div at bounding box center [410, 200] width 236 height 10
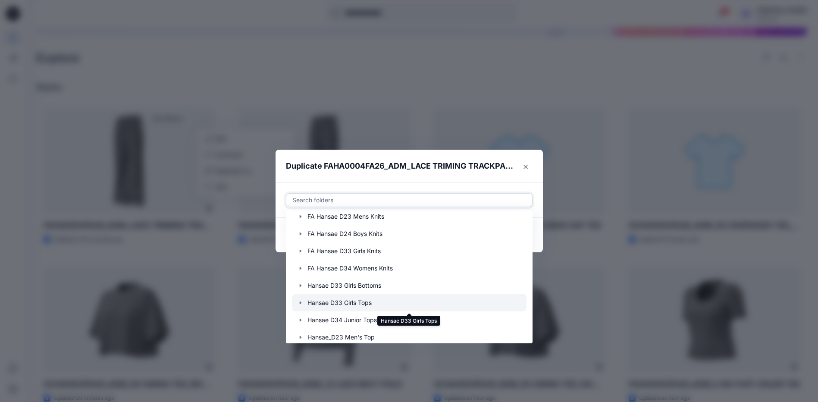
scroll to position [86, 0]
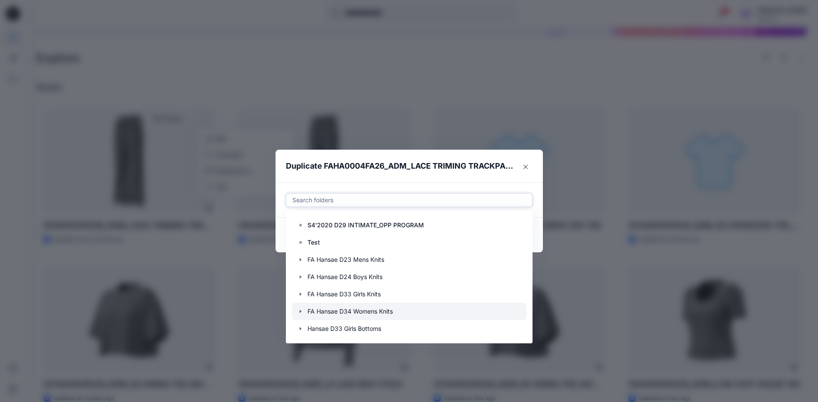
click at [401, 306] on div at bounding box center [409, 311] width 235 height 17
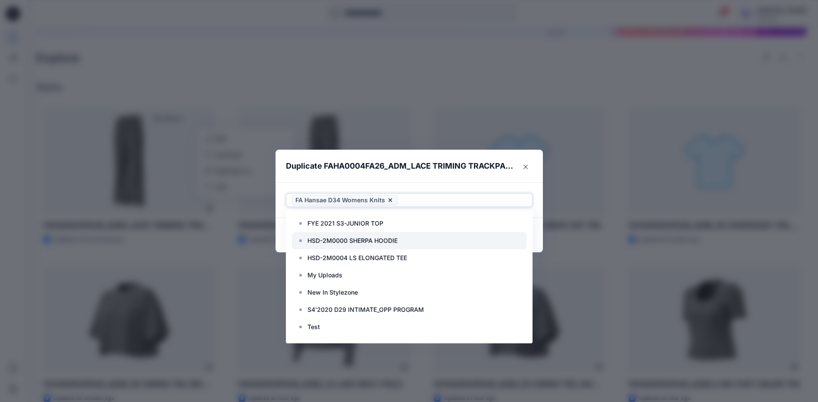
scroll to position [0, 0]
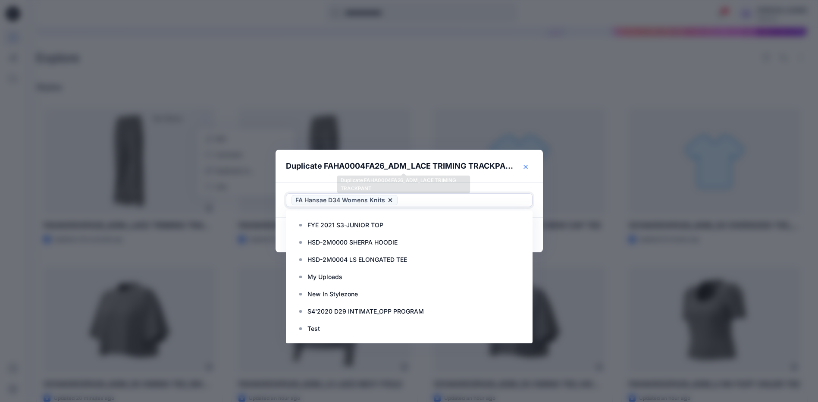
click at [527, 168] on icon "Close" at bounding box center [526, 167] width 4 height 4
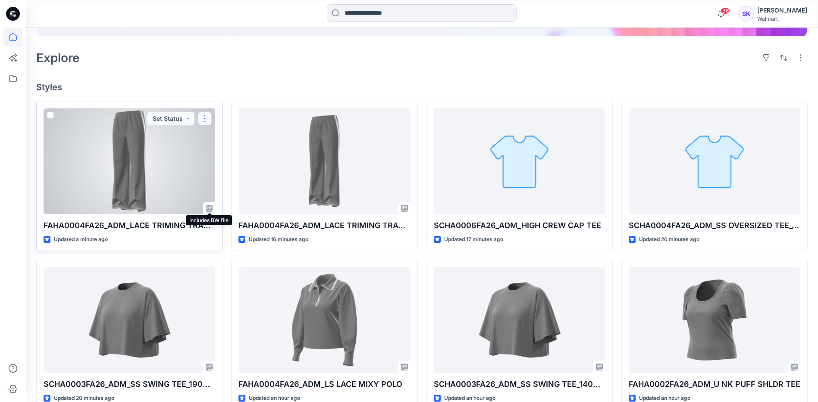
drag, startPoint x: 210, startPoint y: 209, endPoint x: 207, endPoint y: 122, distance: 87.2
click at [208, 122] on button "button" at bounding box center [205, 119] width 14 height 14
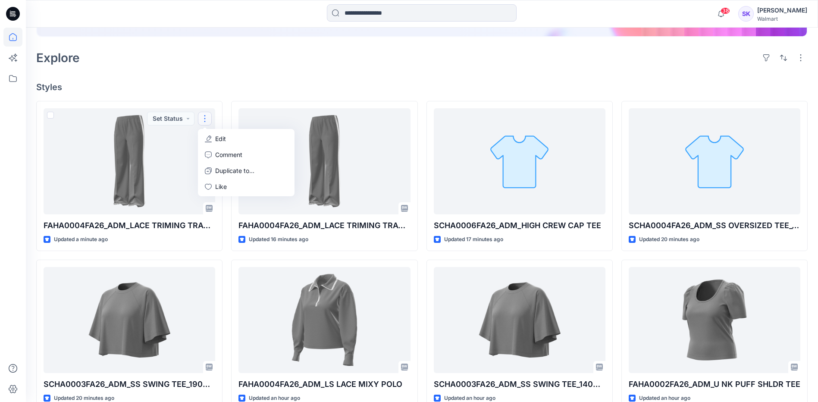
click at [324, 79] on div "Welcome back, Stephanie New New Find the Right Garment Instantly With AI Match …" at bounding box center [422, 232] width 793 height 755
click at [803, 58] on button "button" at bounding box center [801, 58] width 14 height 14
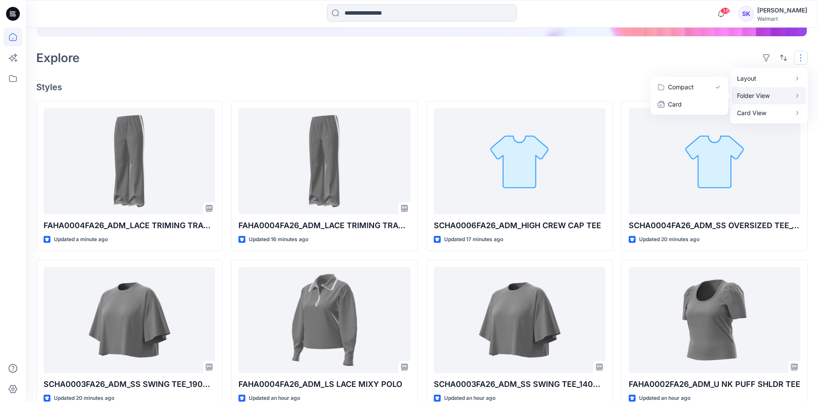
click at [520, 86] on h4 "Styles" at bounding box center [422, 87] width 772 height 10
click at [323, 78] on div "Welcome back, Stephanie New New Find the Right Garment Instantly With AI Match …" at bounding box center [422, 232] width 793 height 755
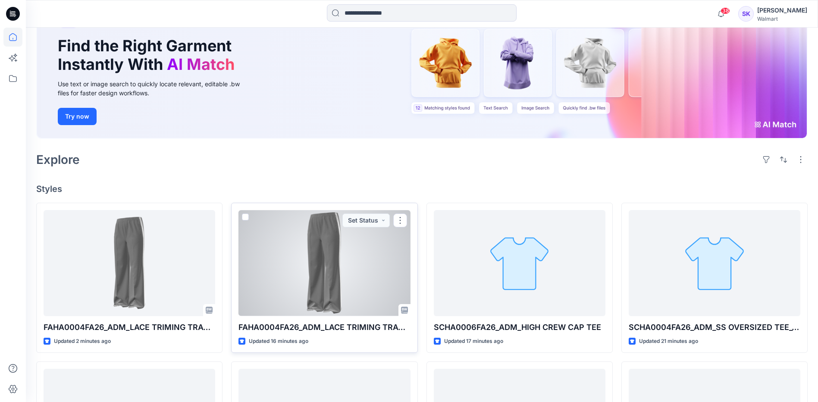
scroll to position [86, 0]
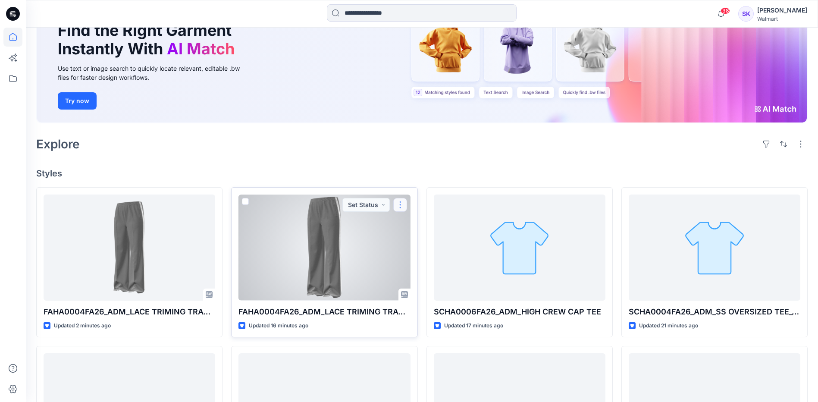
click at [403, 208] on button "button" at bounding box center [400, 205] width 14 height 14
click at [403, 205] on button "button" at bounding box center [400, 205] width 14 height 14
click at [350, 323] on div "Updated 16 minutes ago" at bounding box center [325, 325] width 172 height 9
click at [350, 312] on p "FAHA0004FA26_ADM_LACE TRIMING TRACKPANT" at bounding box center [325, 312] width 172 height 12
click at [357, 233] on div at bounding box center [325, 248] width 172 height 106
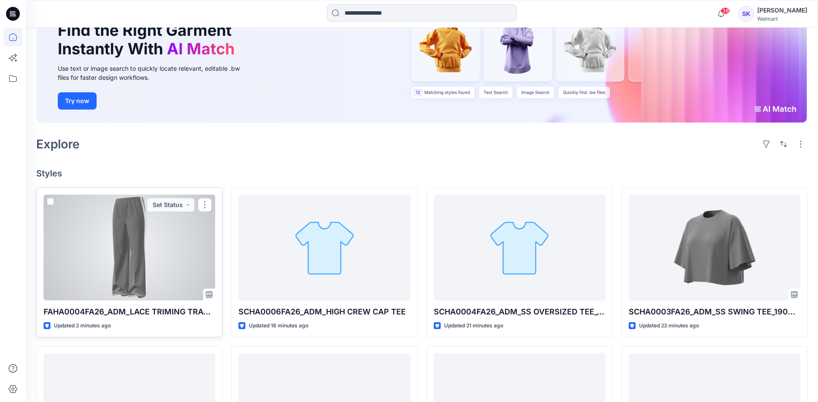
scroll to position [129, 0]
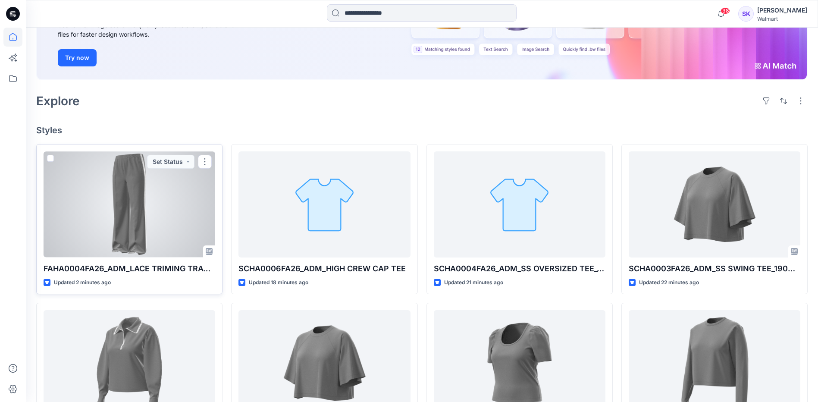
click at [176, 239] on div at bounding box center [130, 204] width 172 height 106
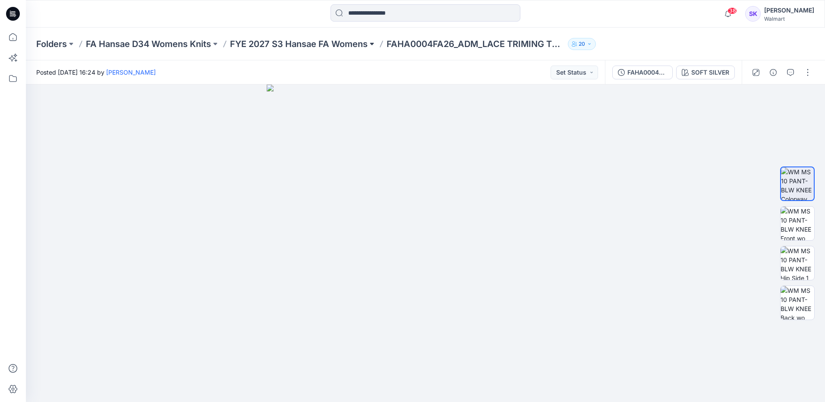
click at [370, 44] on button at bounding box center [372, 44] width 9 height 12
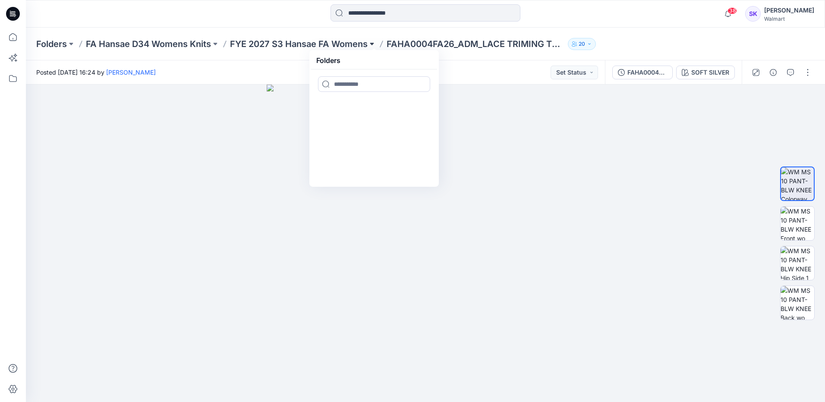
click at [370, 44] on button at bounding box center [372, 44] width 9 height 12
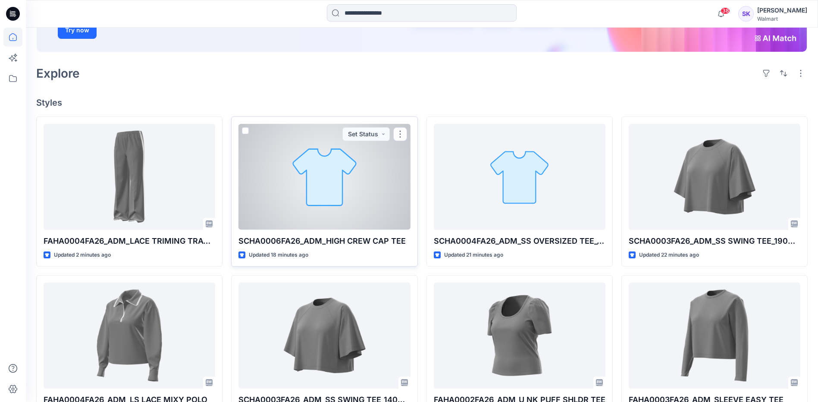
scroll to position [173, 0]
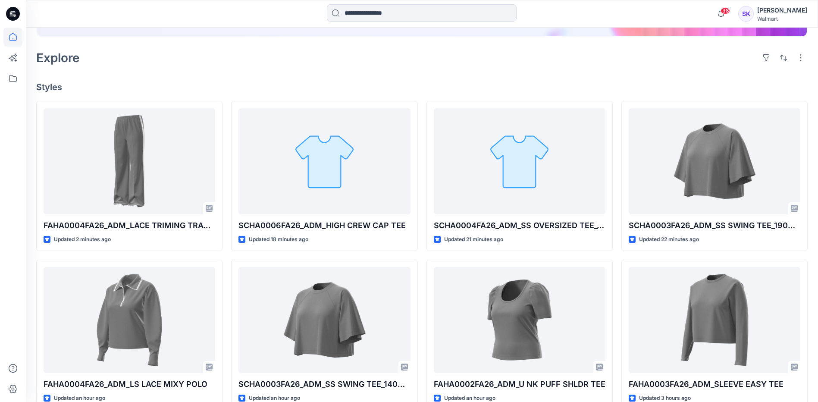
click at [302, 85] on h4 "Styles" at bounding box center [422, 87] width 772 height 10
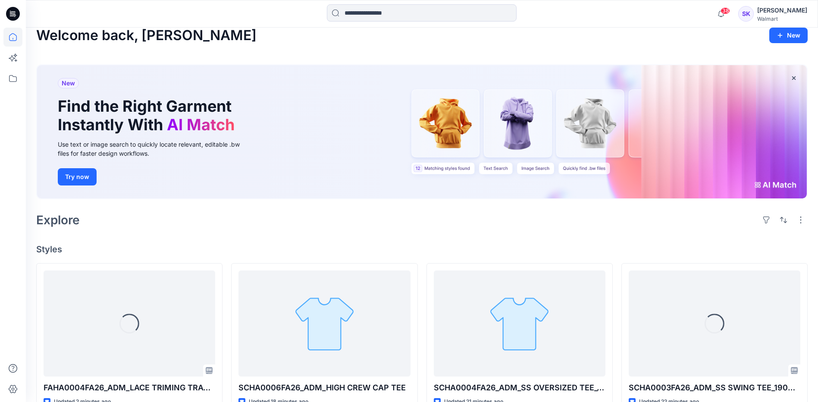
scroll to position [43, 0]
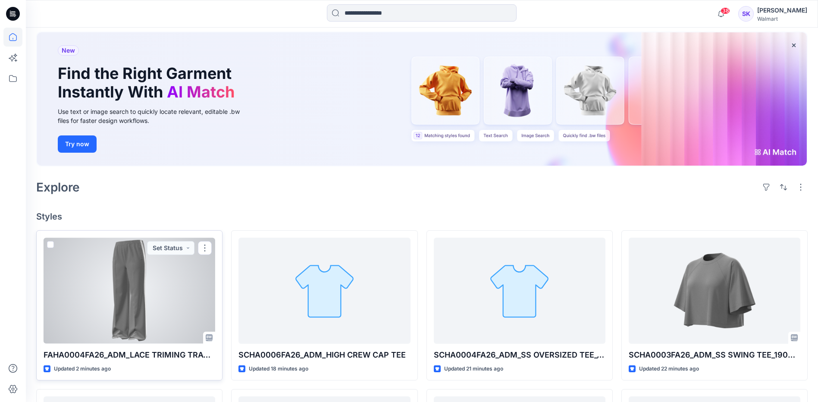
click at [173, 287] on div at bounding box center [130, 291] width 172 height 106
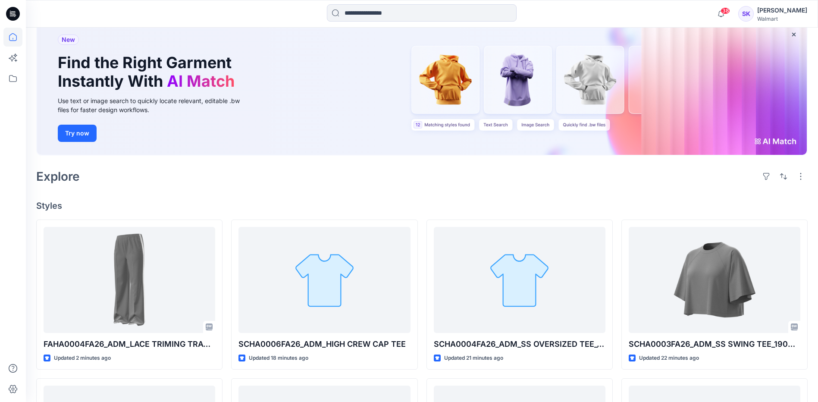
scroll to position [129, 0]
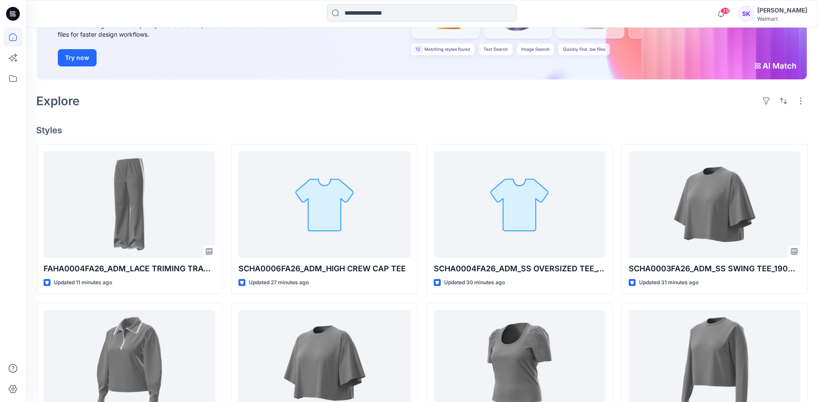
click at [381, 125] on div "Welcome back, [PERSON_NAME] New New Find the Right Garment Instantly With AI Ma…" at bounding box center [422, 275] width 793 height 755
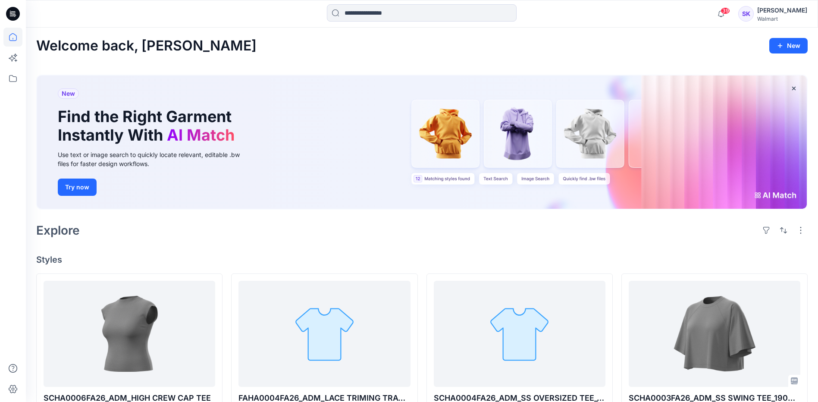
drag, startPoint x: 491, startPoint y: 247, endPoint x: 495, endPoint y: 261, distance: 14.5
click at [490, 247] on div "Welcome back, [PERSON_NAME] New New Find the Right Garment Instantly With AI Ma…" at bounding box center [422, 405] width 793 height 755
